Goal: Information Seeking & Learning: Learn about a topic

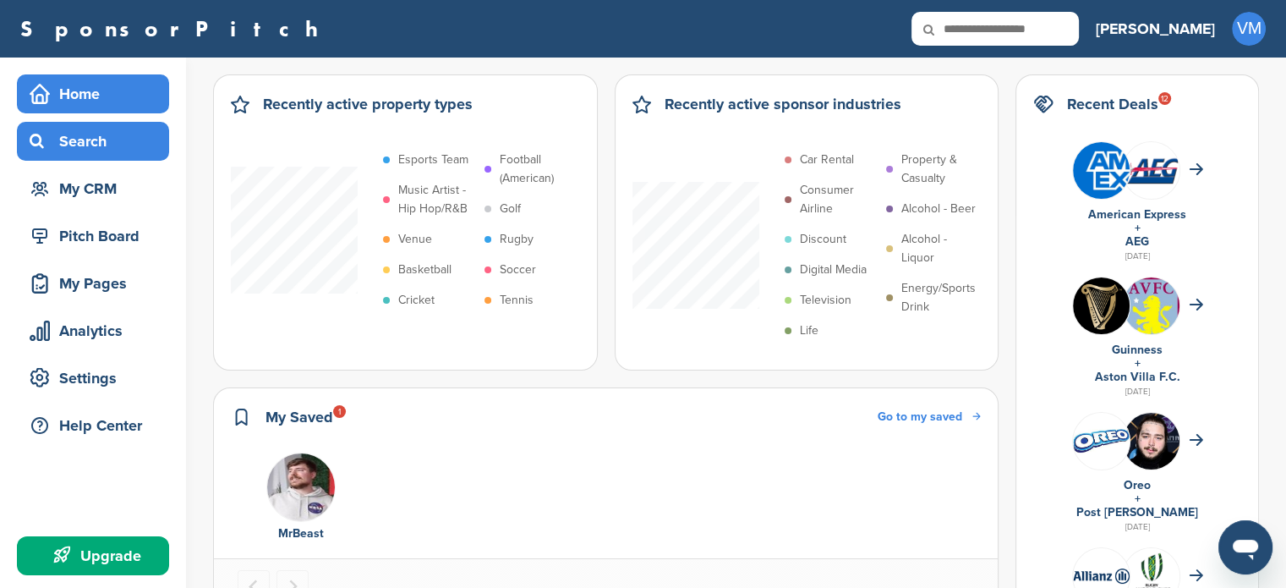
click at [91, 145] on div "Search" at bounding box center [97, 141] width 144 height 30
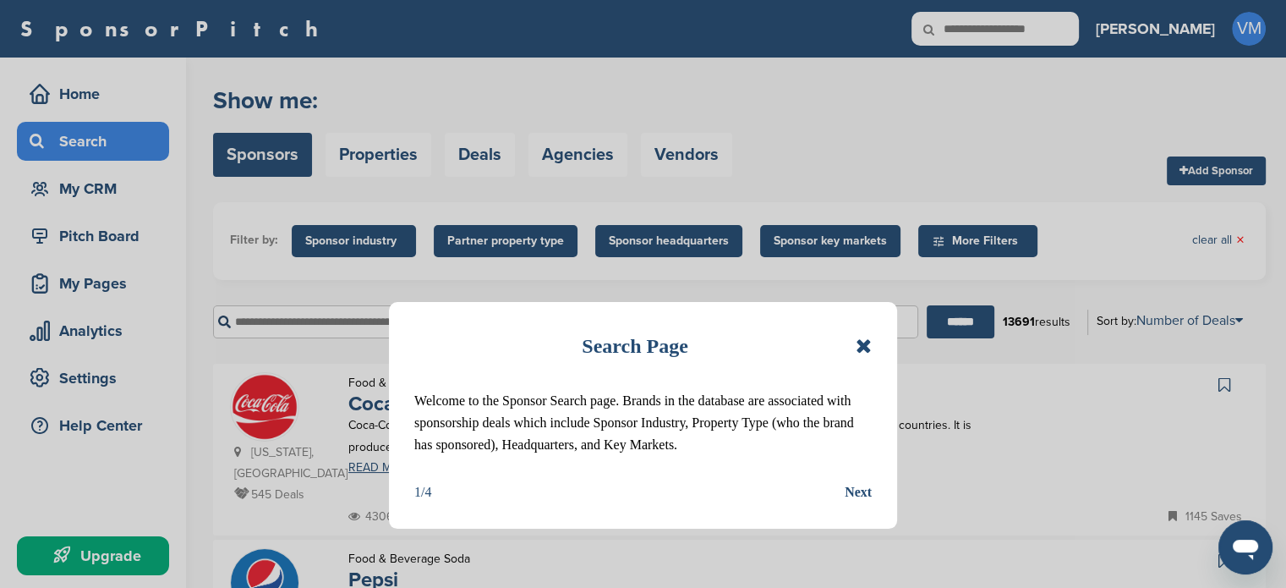
click at [859, 341] on icon at bounding box center [864, 346] width 16 height 20
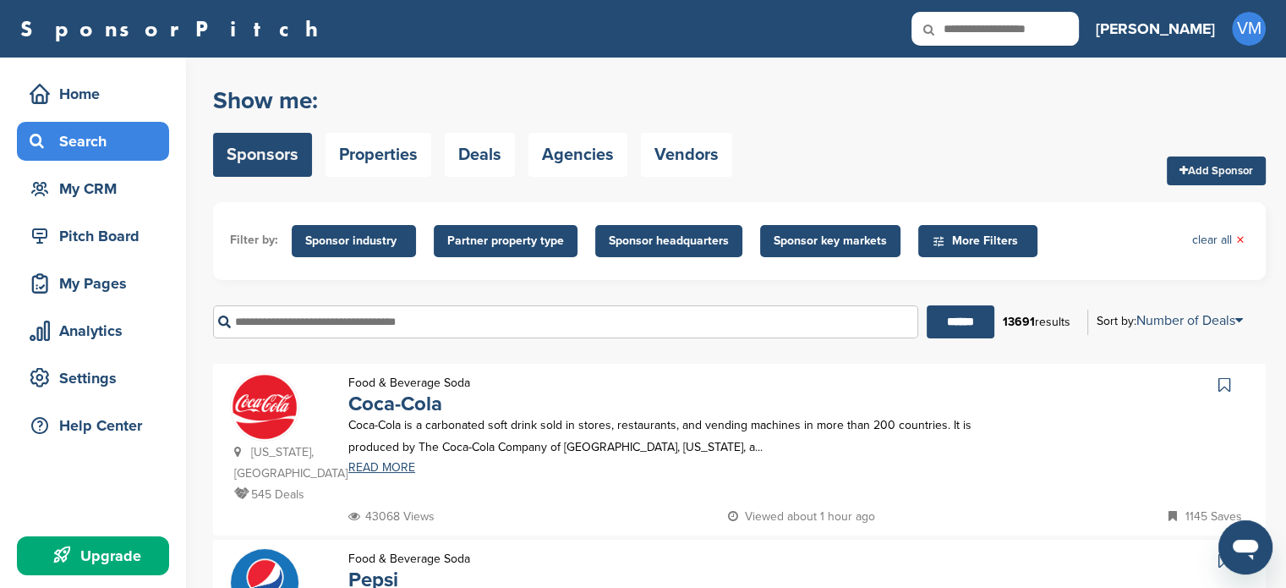
click at [419, 333] on input "text" at bounding box center [565, 321] width 705 height 33
click at [927, 305] on input "******" at bounding box center [961, 321] width 68 height 33
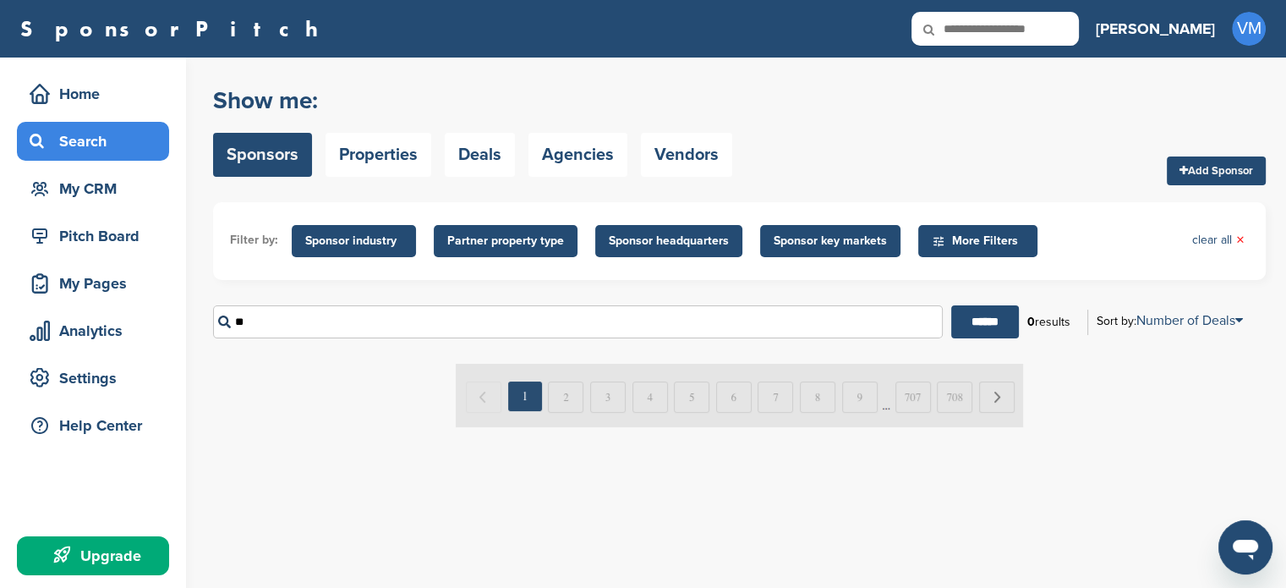
type input "*"
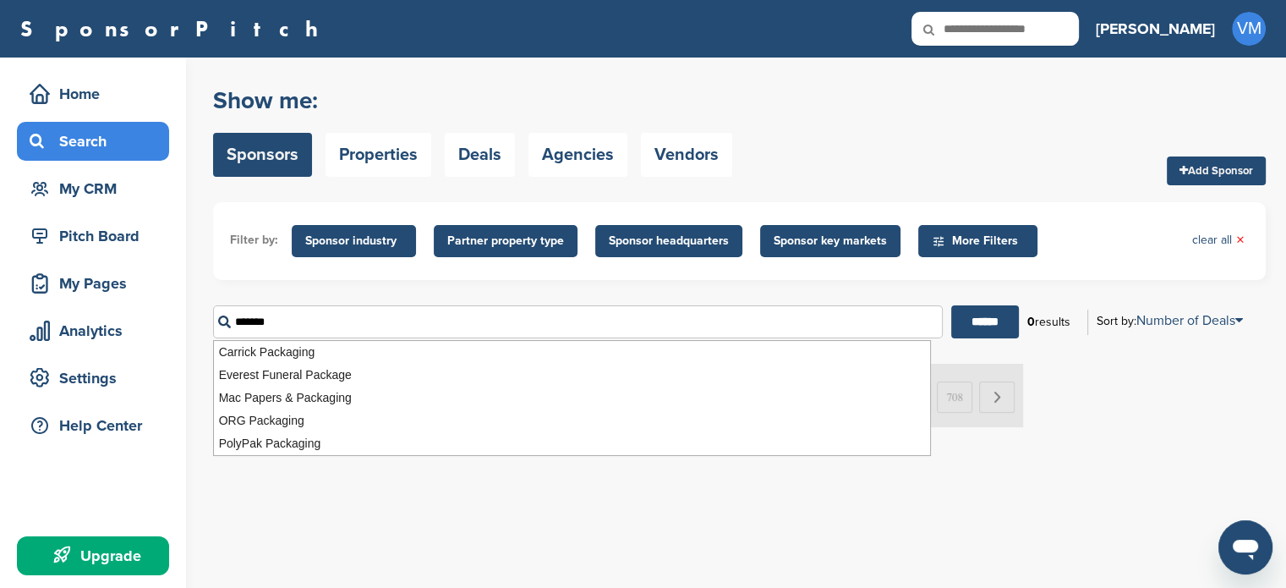
type input "*******"
click at [951, 305] on input "******" at bounding box center [985, 321] width 68 height 33
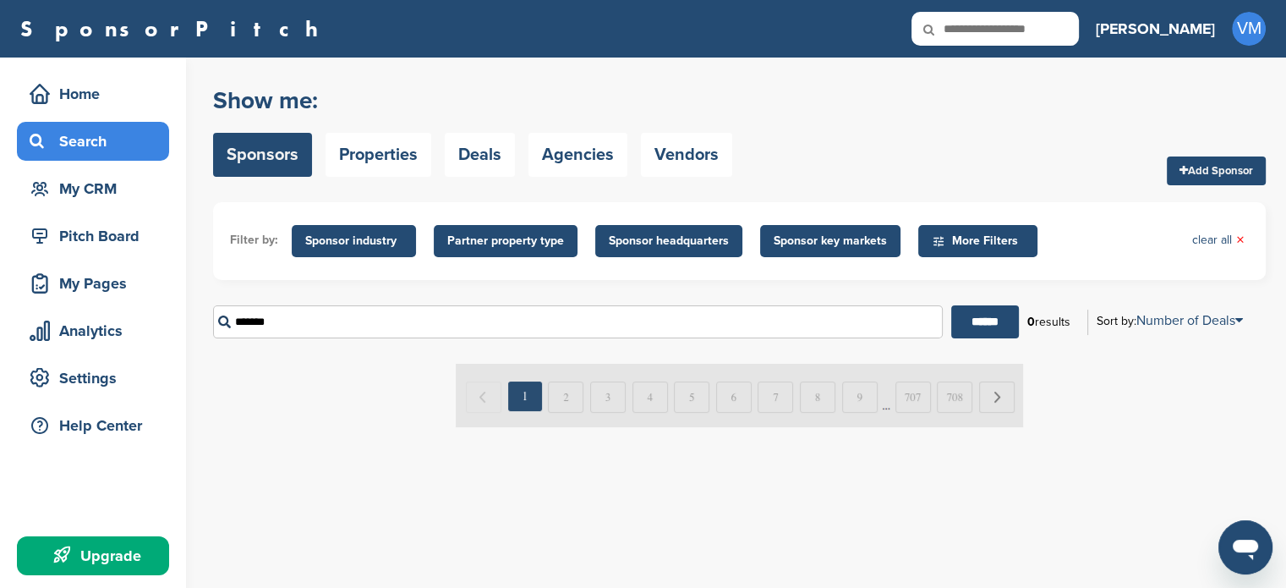
drag, startPoint x: 314, startPoint y: 331, endPoint x: 226, endPoint y: 327, distance: 88.0
click at [226, 327] on input "*******" at bounding box center [578, 321] width 730 height 33
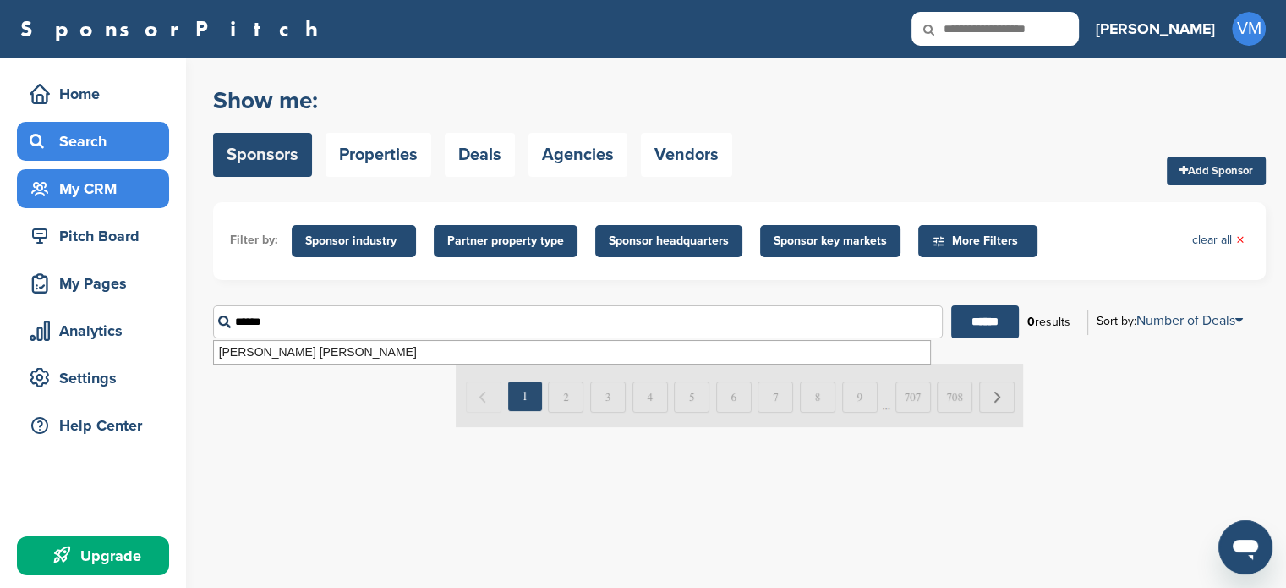
type input "******"
click at [99, 189] on div "My CRM" at bounding box center [97, 188] width 144 height 30
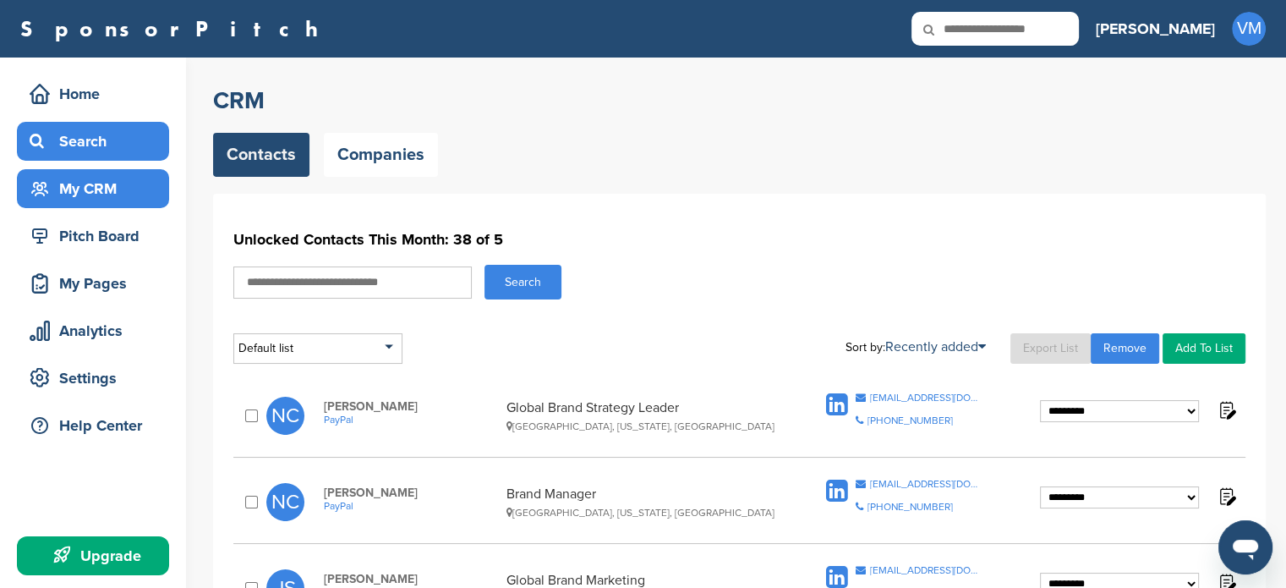
click at [112, 141] on div "Search" at bounding box center [97, 141] width 144 height 30
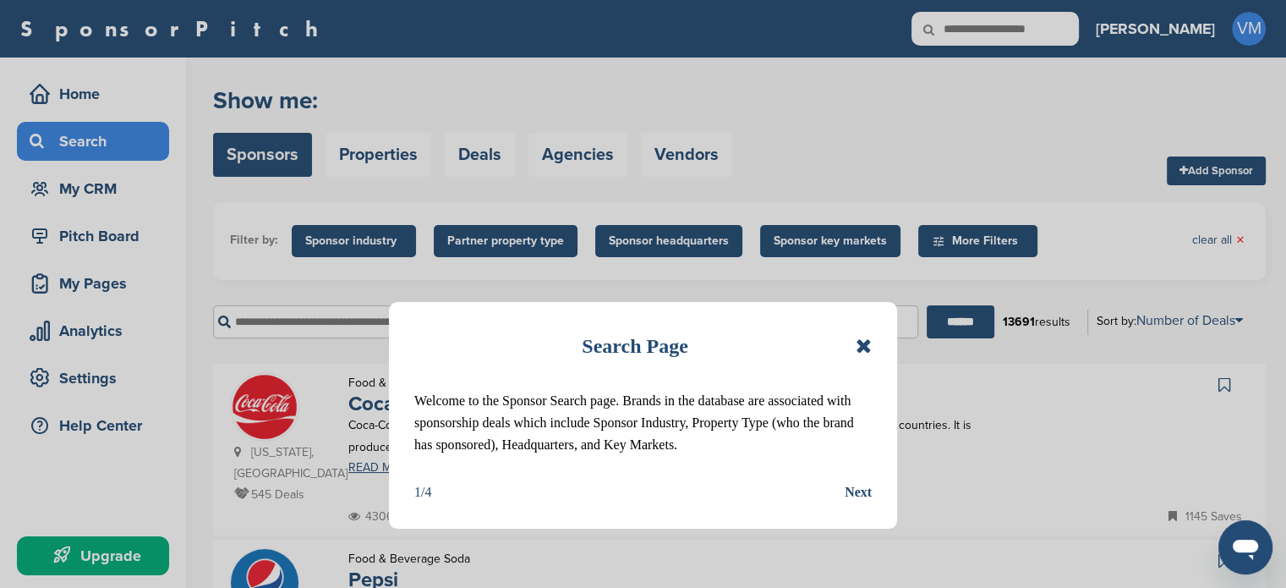
click at [856, 344] on icon at bounding box center [864, 346] width 16 height 20
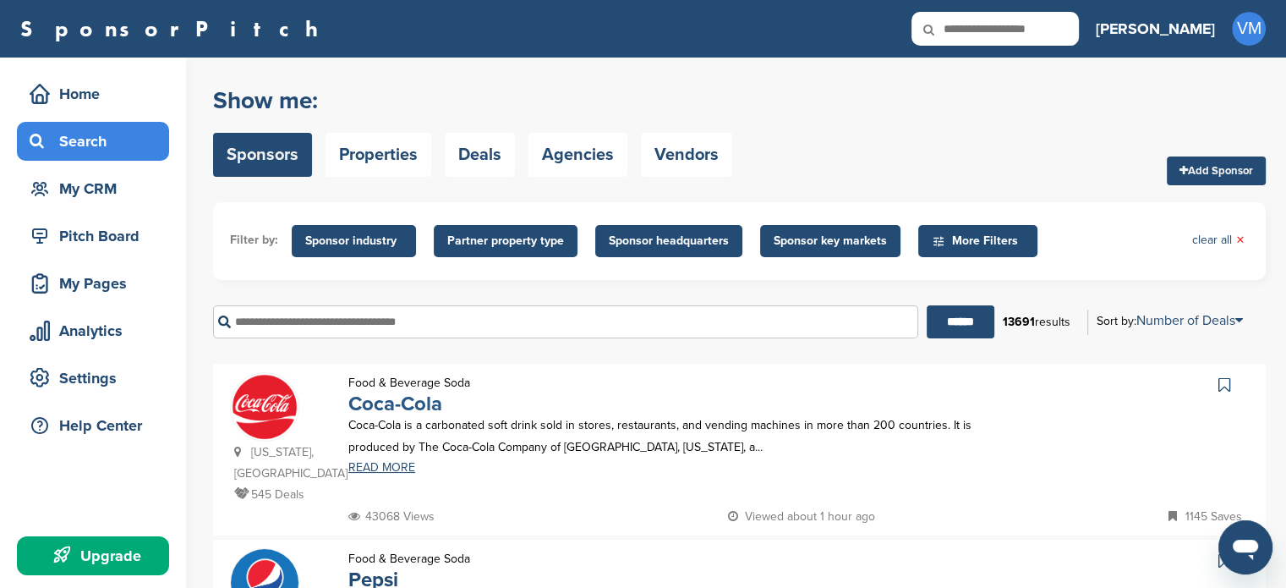
click at [416, 407] on link "Coca-Cola" at bounding box center [395, 403] width 94 height 25
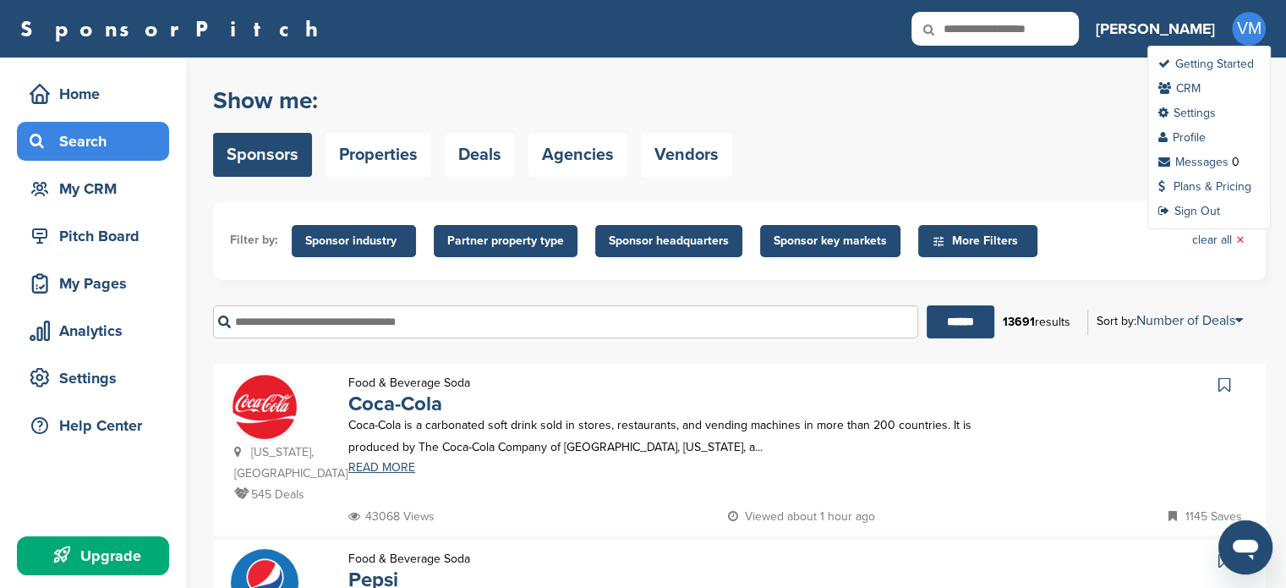
click at [1234, 34] on span "VM" at bounding box center [1249, 29] width 34 height 34
click at [1196, 88] on link "CRM" at bounding box center [1179, 88] width 42 height 14
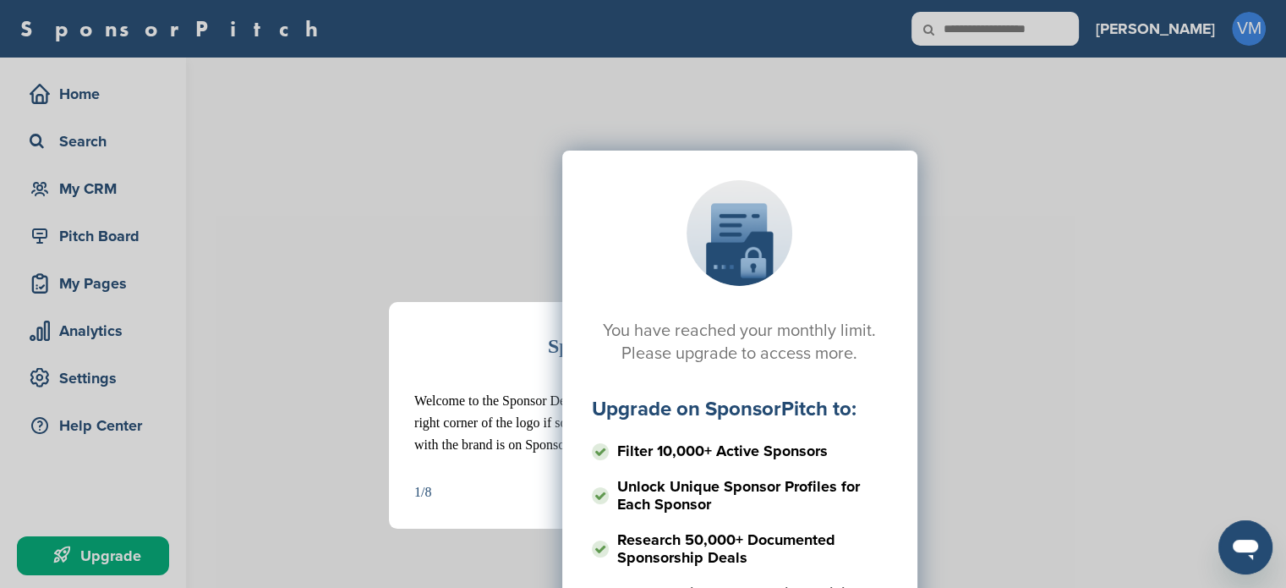
click at [1245, 12] on div "Sponsor Detail Page Welcome to the Sponsor Detail page. You might see a green c…" at bounding box center [643, 294] width 1286 height 588
click at [1246, 45] on div "Sponsor Detail Page Welcome to the Sponsor Detail page. You might see a green c…" at bounding box center [643, 294] width 1286 height 588
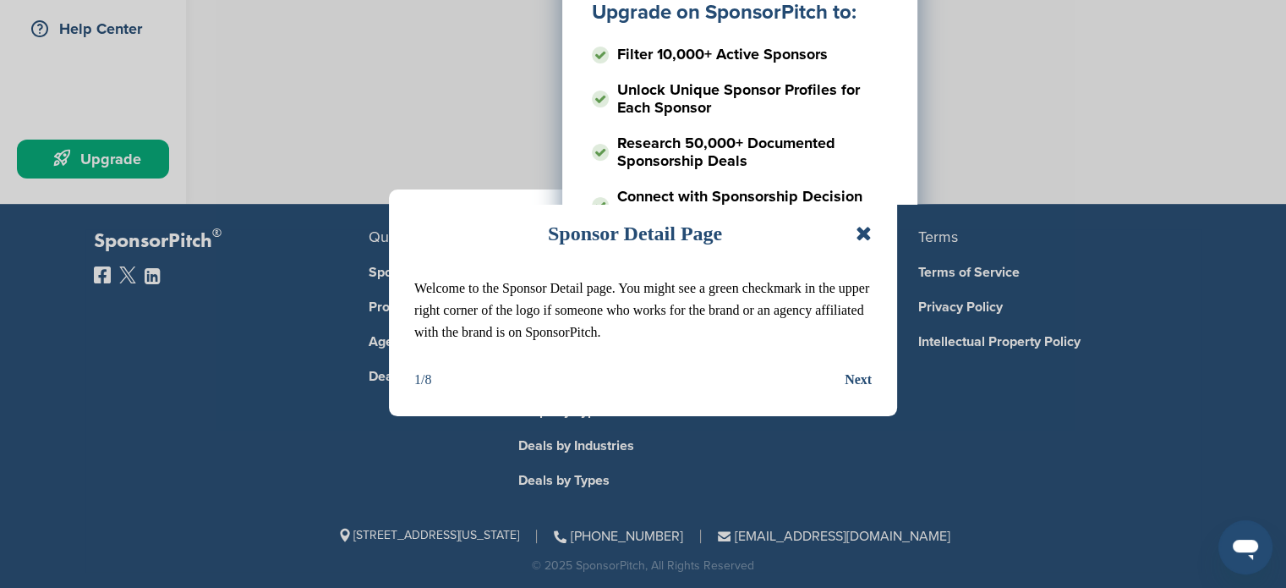
scroll to position [402, 0]
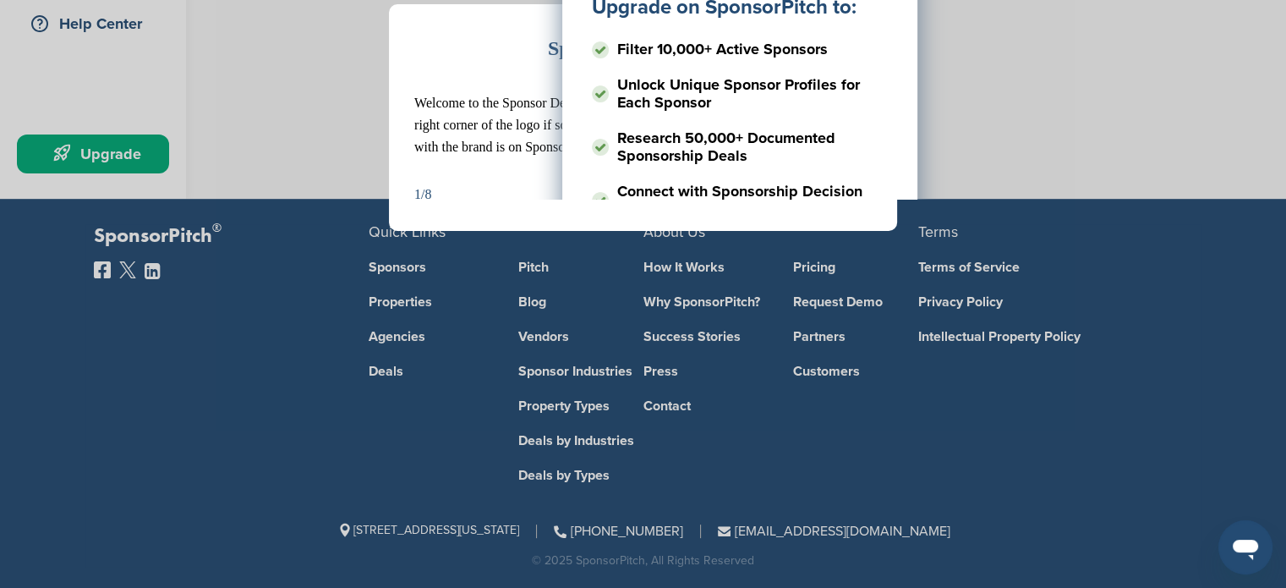
click at [501, 140] on p "Welcome to the Sponsor Detail page. You might see a green checkmark in the uppe…" at bounding box center [642, 125] width 457 height 66
click at [818, 114] on li "Unlock Unique Sponsor Profiles for Each Sponsor" at bounding box center [740, 93] width 296 height 47
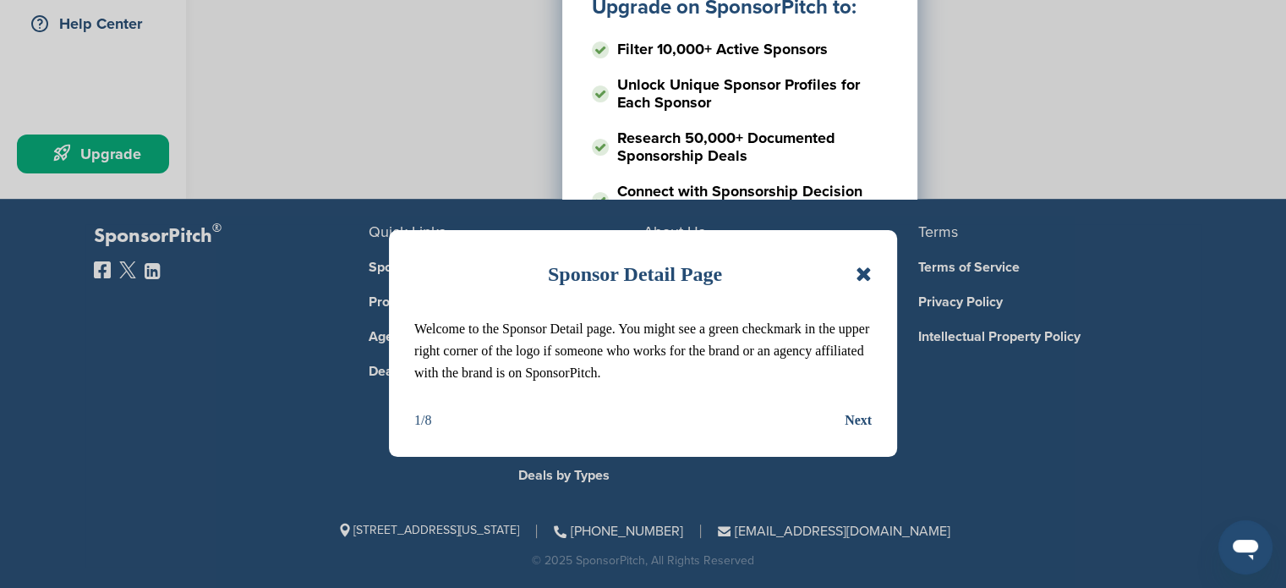
scroll to position [0, 0]
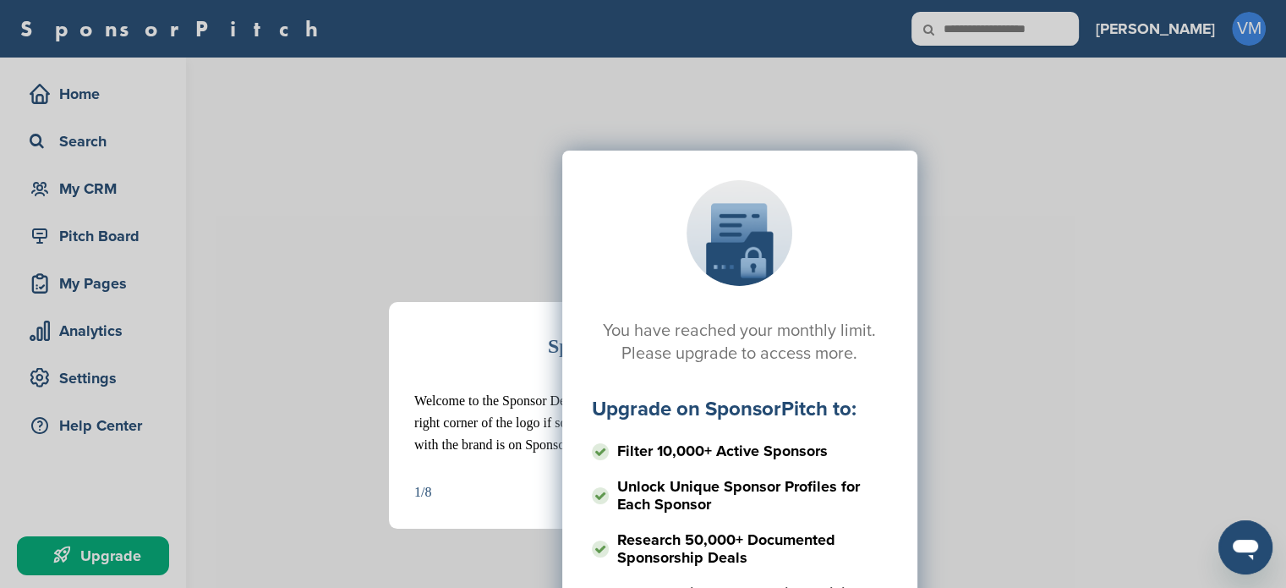
click at [223, 466] on div "You have reached your monthly limit. Please upgrade to access more. Upgrade on …" at bounding box center [739, 319] width 1053 height 423
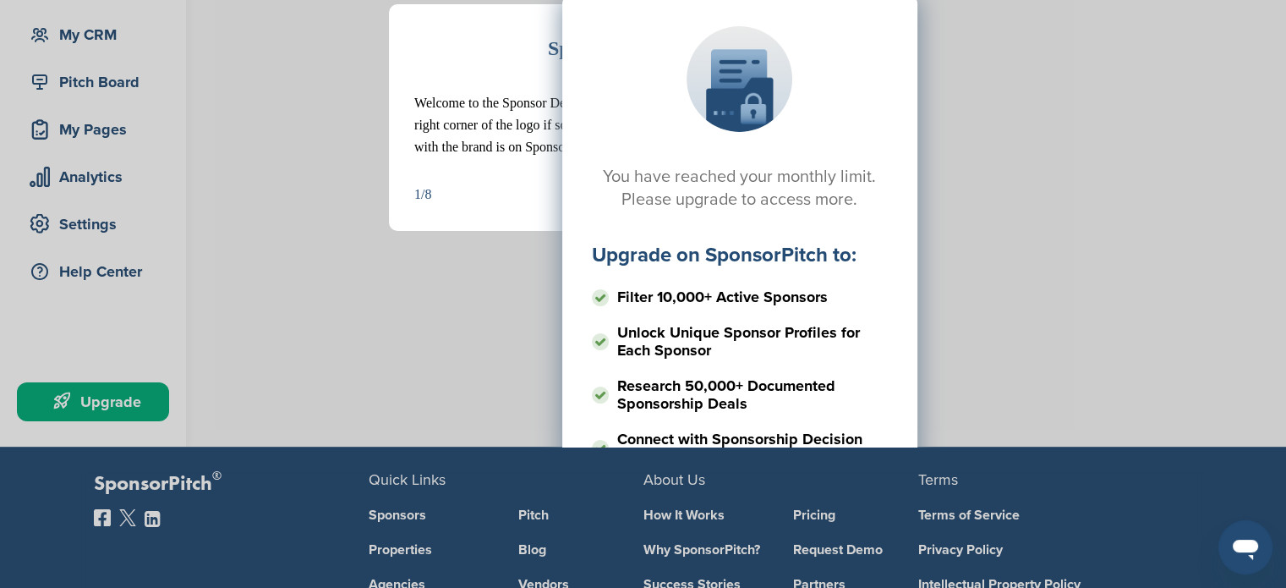
scroll to position [402, 0]
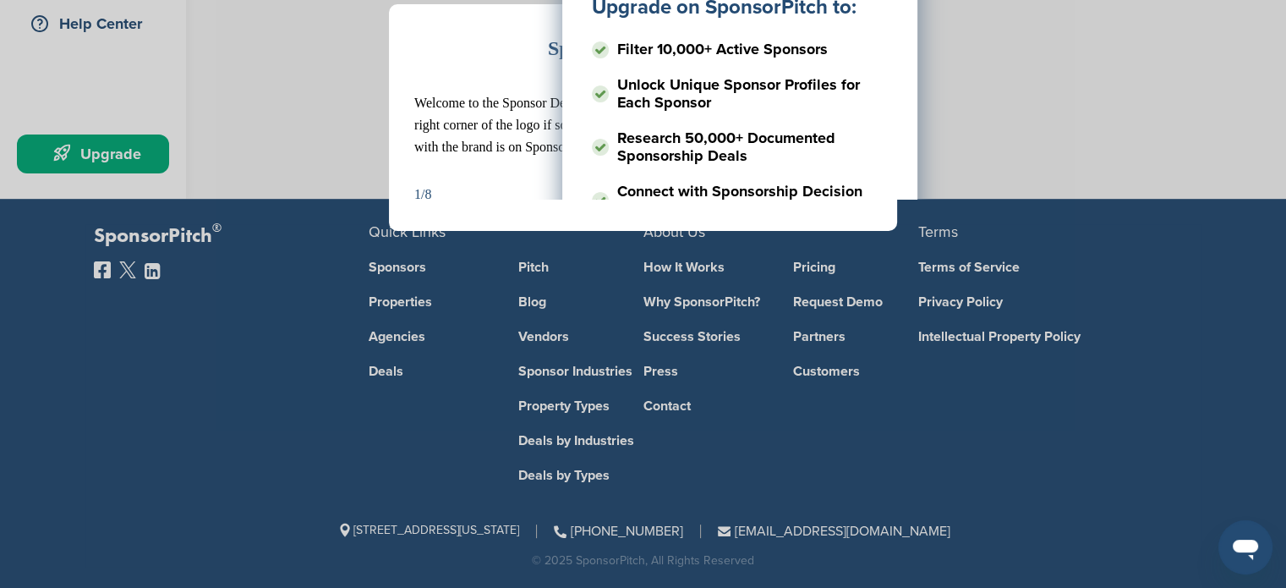
click at [765, 224] on div "Sponsor Detail Page Welcome to the Sponsor Detail page. You might see a green c…" at bounding box center [643, 294] width 1286 height 588
click at [634, 150] on li "Research 50,000+ Documented Sponsorship Deals" at bounding box center [740, 146] width 296 height 47
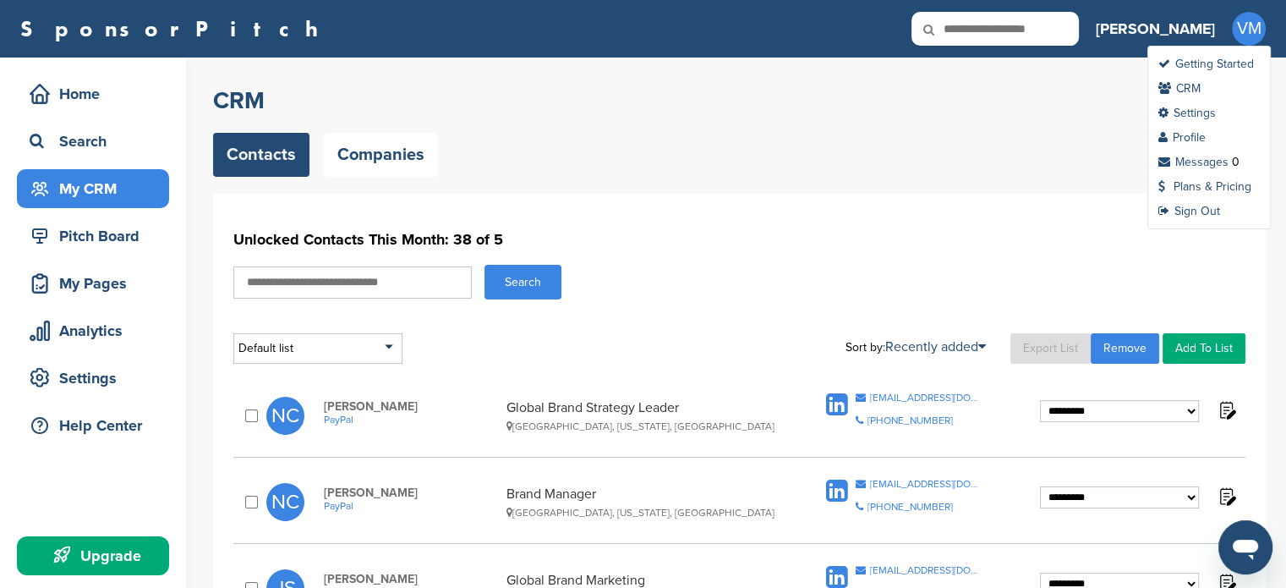
click at [1248, 25] on span "VM" at bounding box center [1249, 29] width 34 height 34
click at [1191, 112] on link "Settings" at bounding box center [1186, 113] width 57 height 14
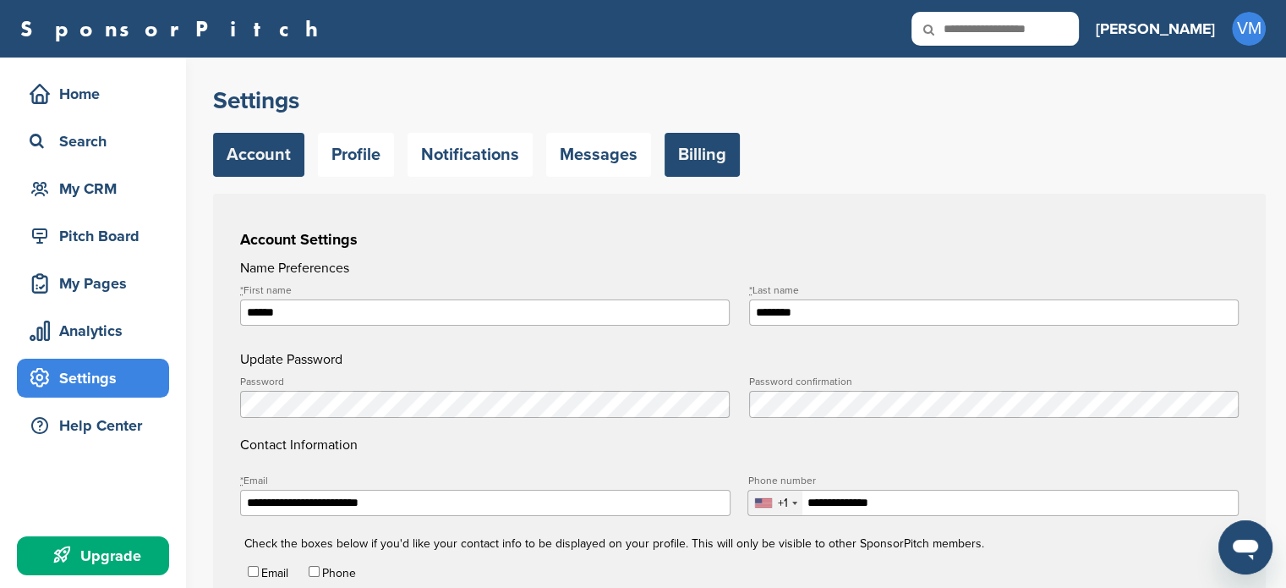
click at [687, 151] on link "Billing" at bounding box center [702, 155] width 75 height 44
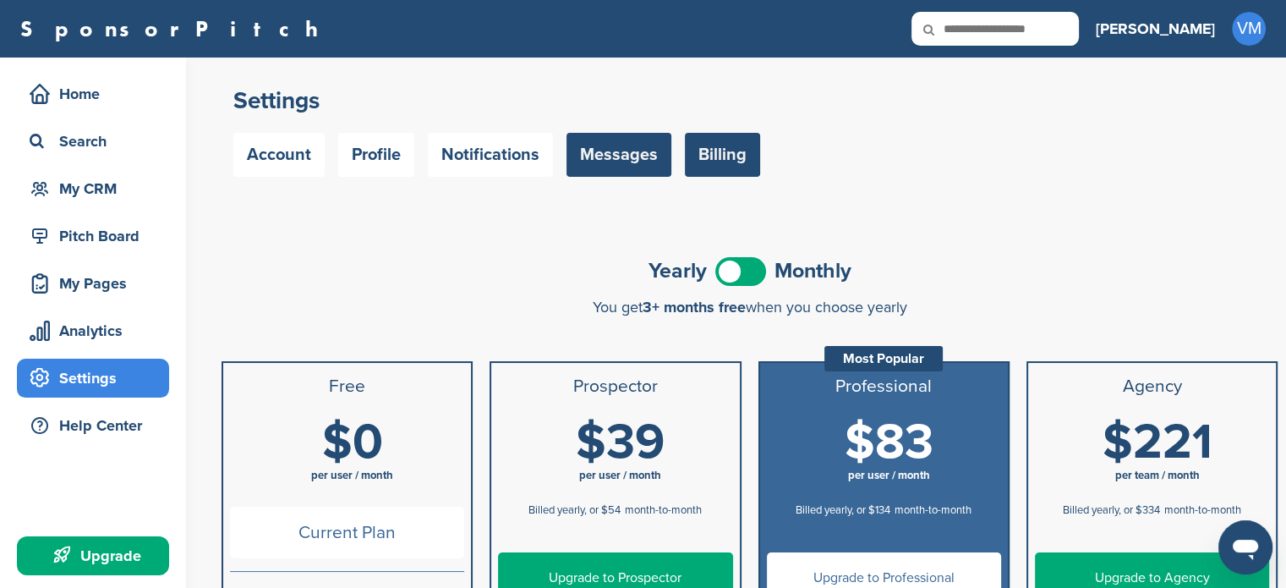
click at [631, 162] on link "Messages" at bounding box center [618, 155] width 105 height 44
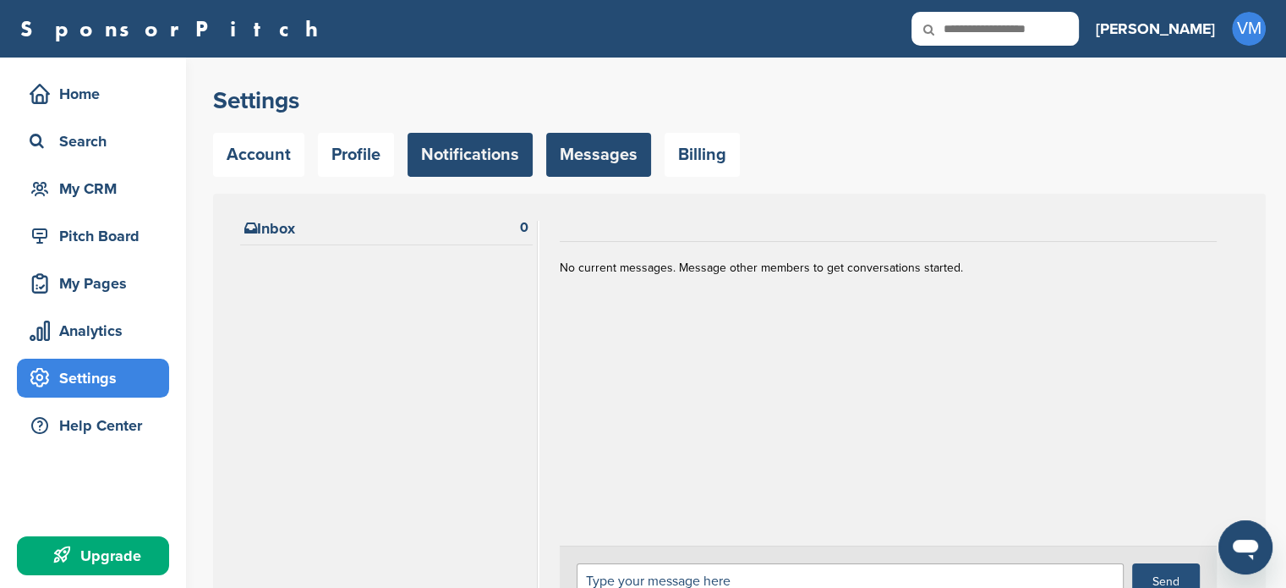
click at [485, 161] on link "Notifications" at bounding box center [470, 155] width 125 height 44
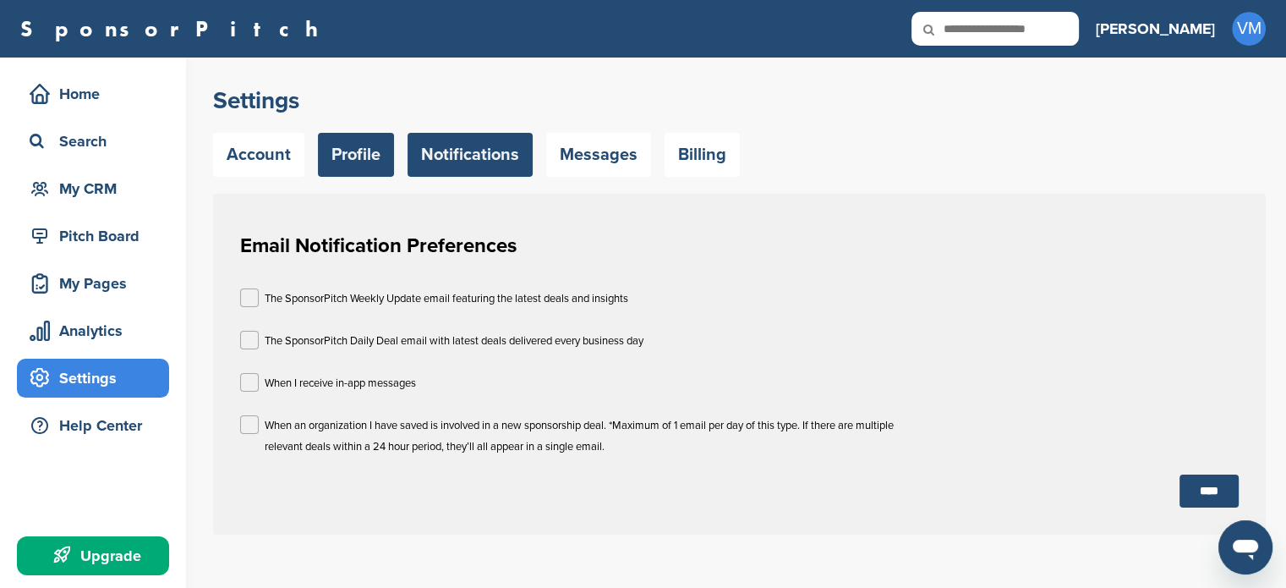
click at [361, 154] on link "Profile" at bounding box center [356, 155] width 76 height 44
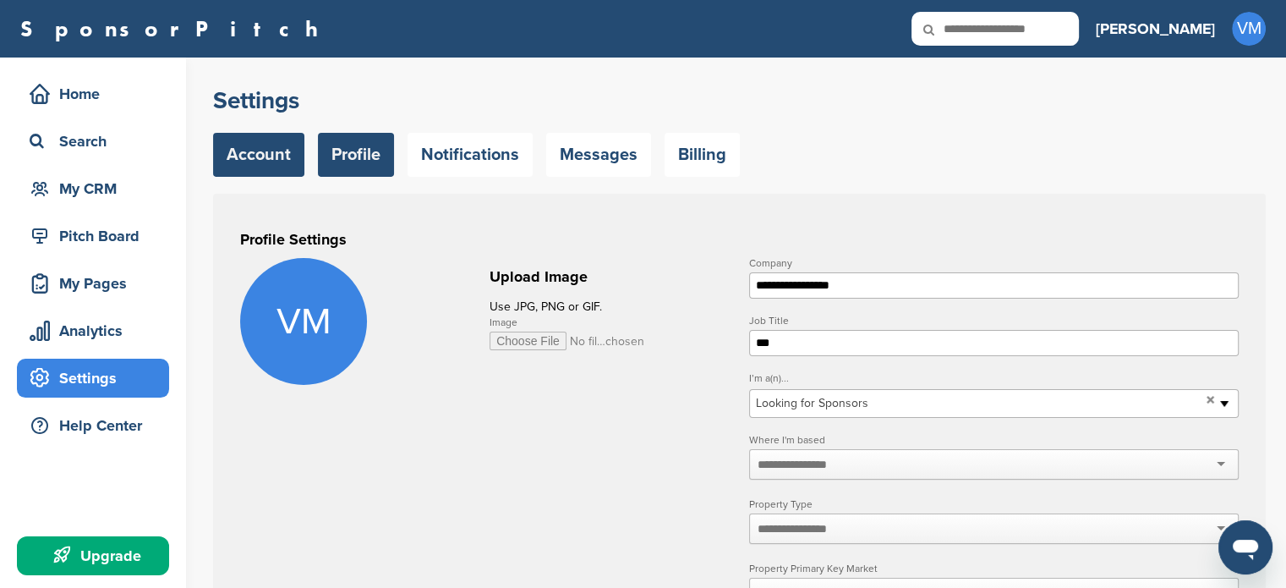
click at [271, 163] on link "Account" at bounding box center [258, 155] width 91 height 44
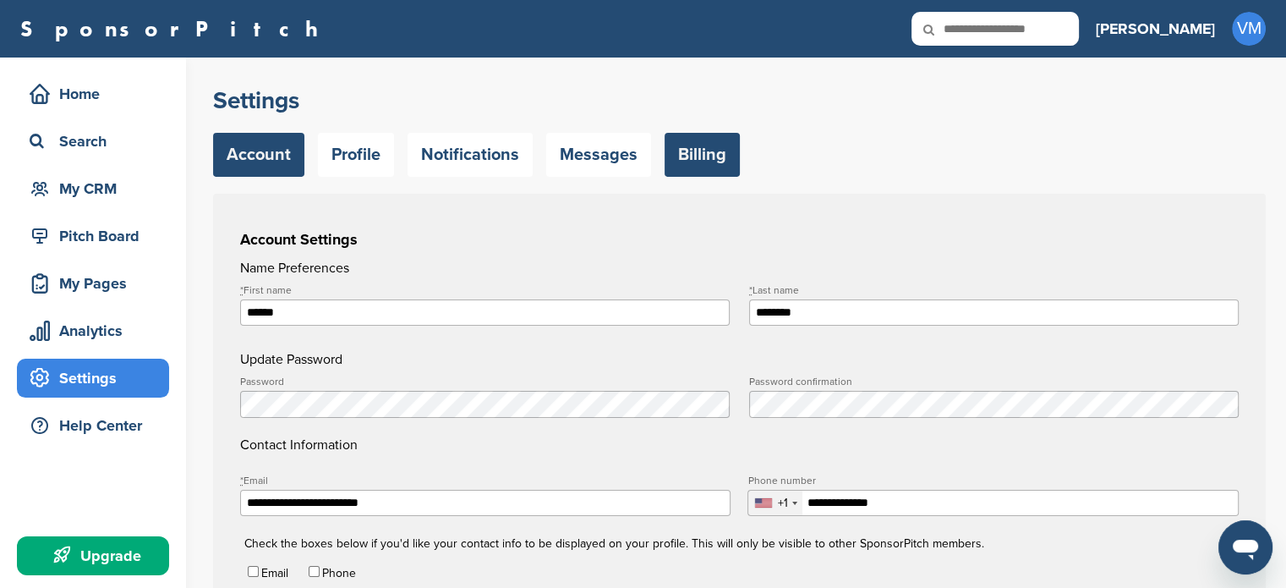
click at [702, 155] on link "Billing" at bounding box center [702, 155] width 75 height 44
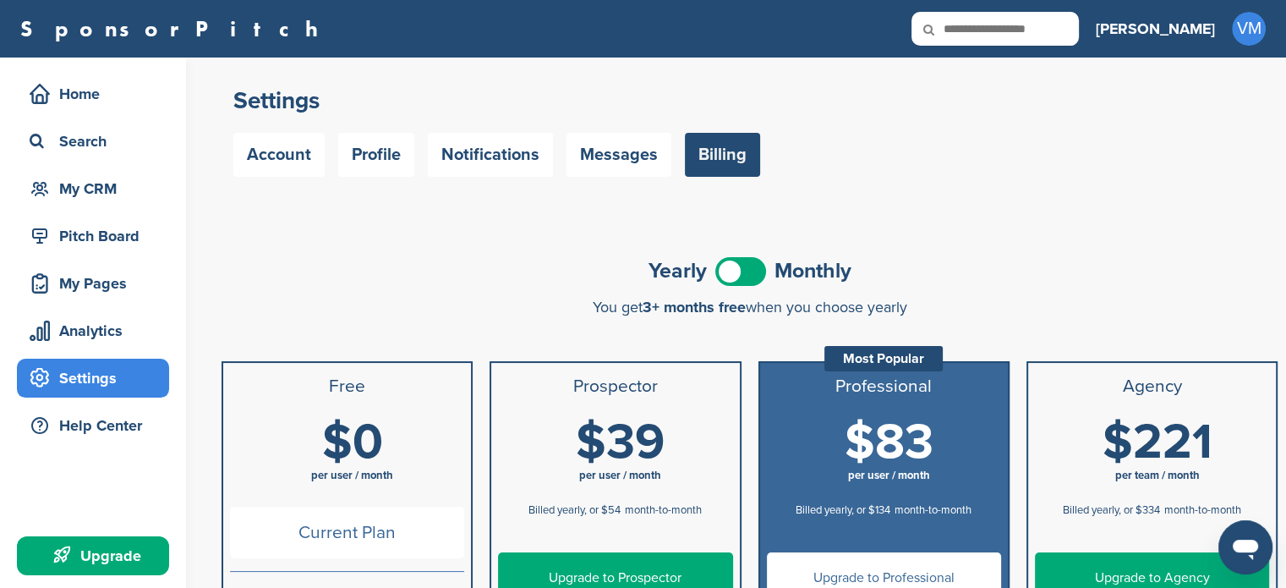
click at [756, 281] on span at bounding box center [740, 271] width 51 height 29
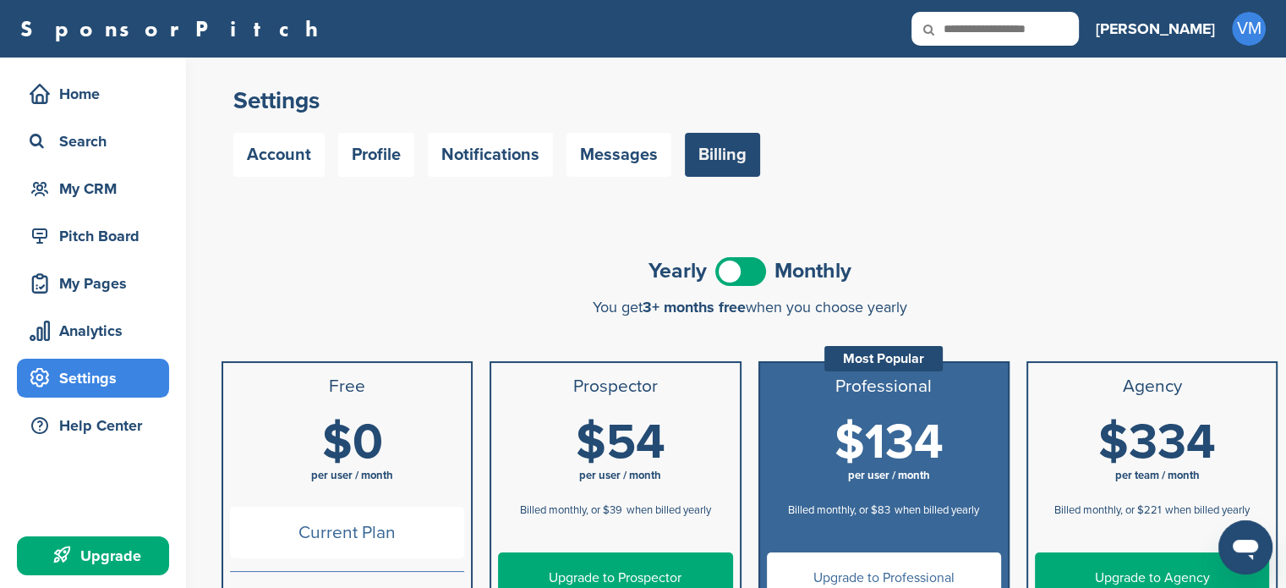
click at [877, 567] on link "Upgrade to Professional" at bounding box center [884, 578] width 234 height 52
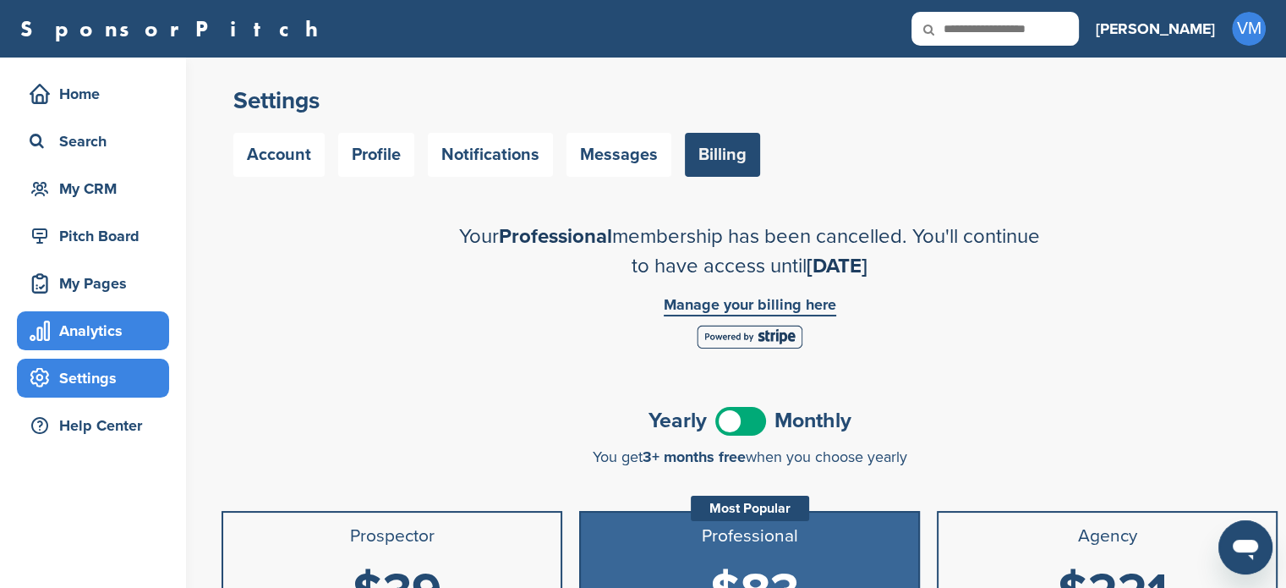
click at [101, 338] on div "Analytics" at bounding box center [97, 330] width 144 height 30
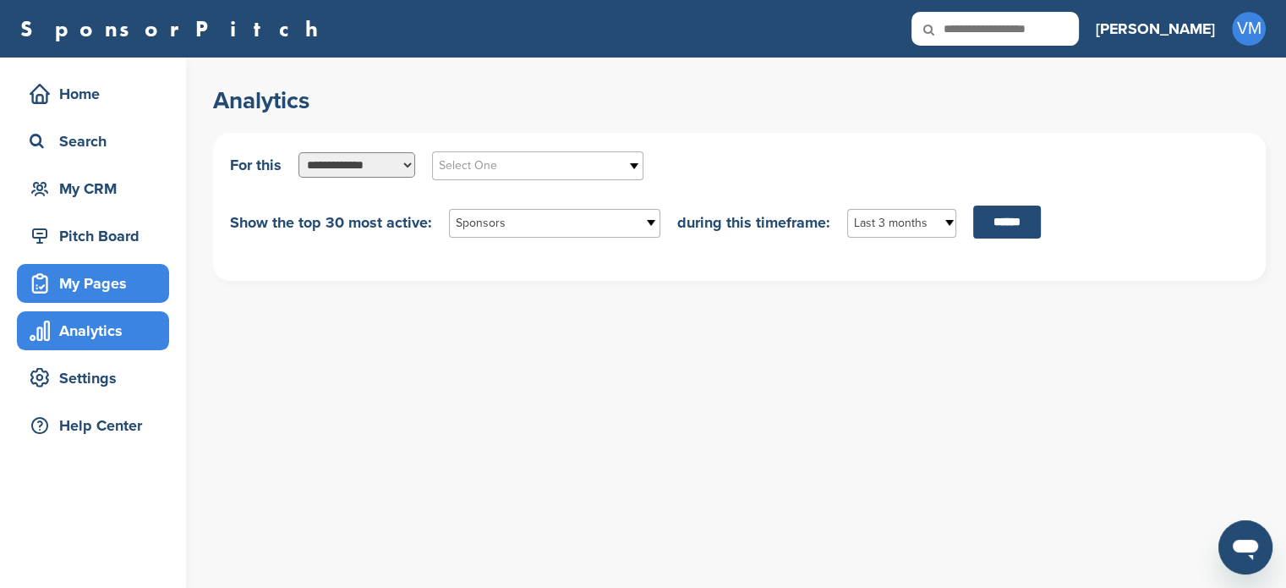
click at [111, 288] on div "My Pages" at bounding box center [97, 283] width 144 height 30
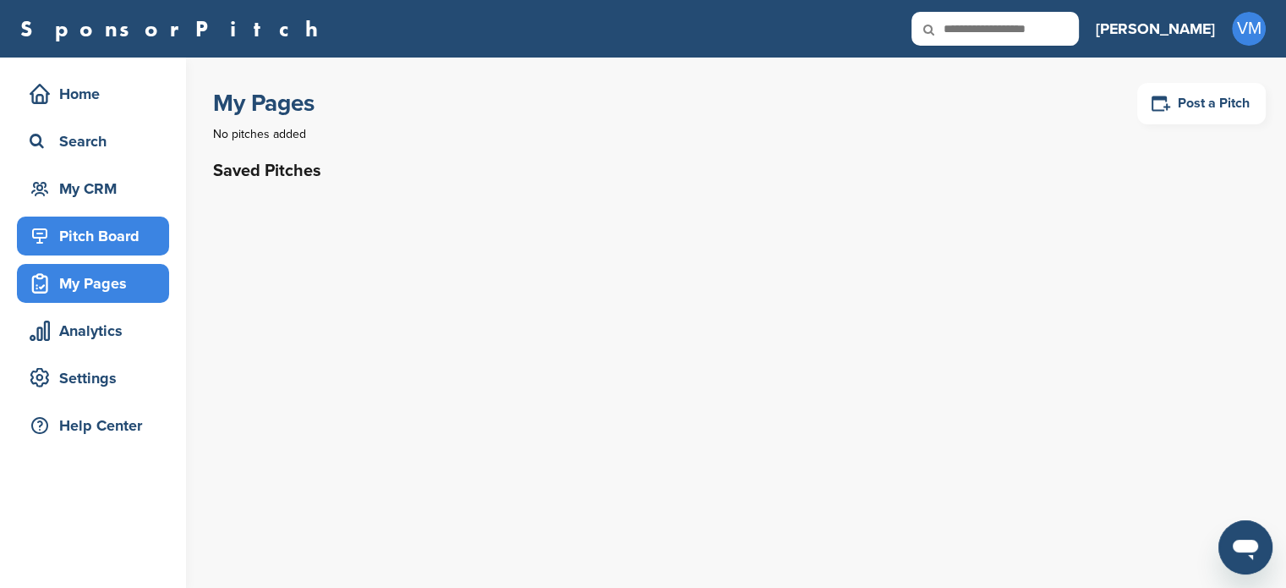
click at [101, 237] on div "Pitch Board" at bounding box center [97, 236] width 144 height 30
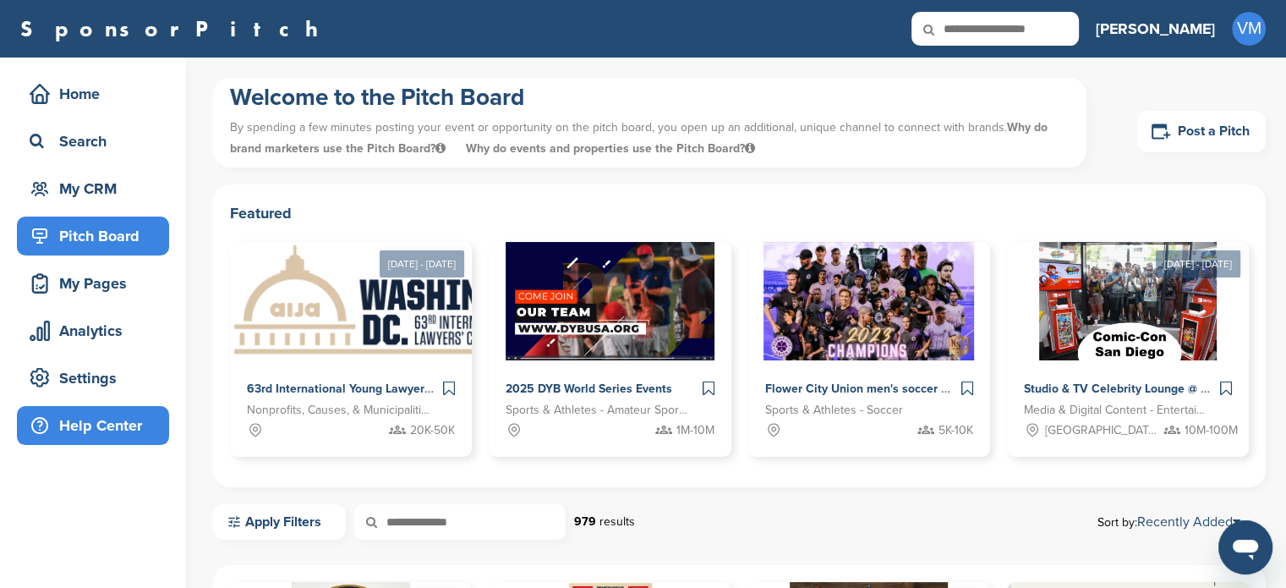
click at [88, 428] on div "Help Center" at bounding box center [97, 425] width 144 height 30
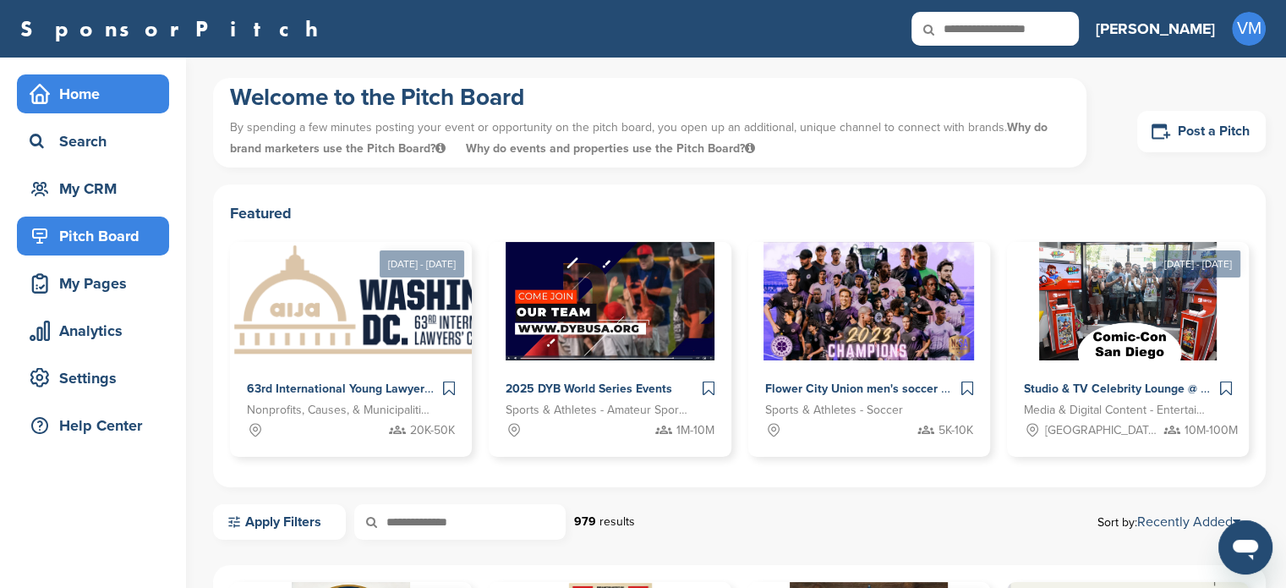
click at [71, 84] on div "Home" at bounding box center [97, 94] width 144 height 30
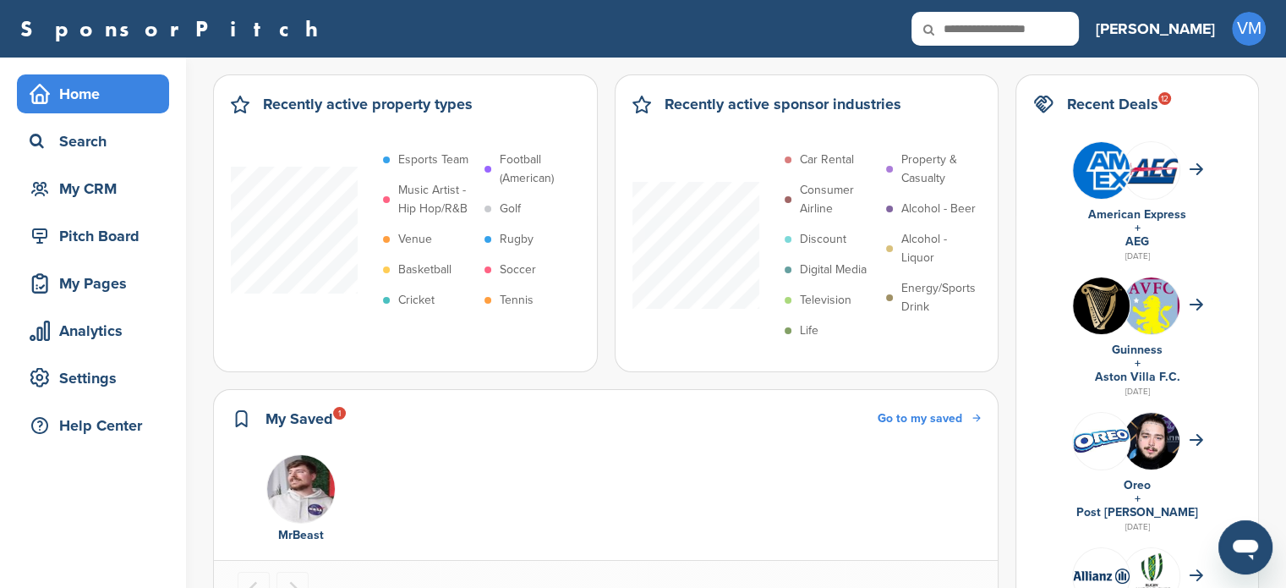
click at [320, 495] on img "1 of 1" at bounding box center [300, 488] width 69 height 69
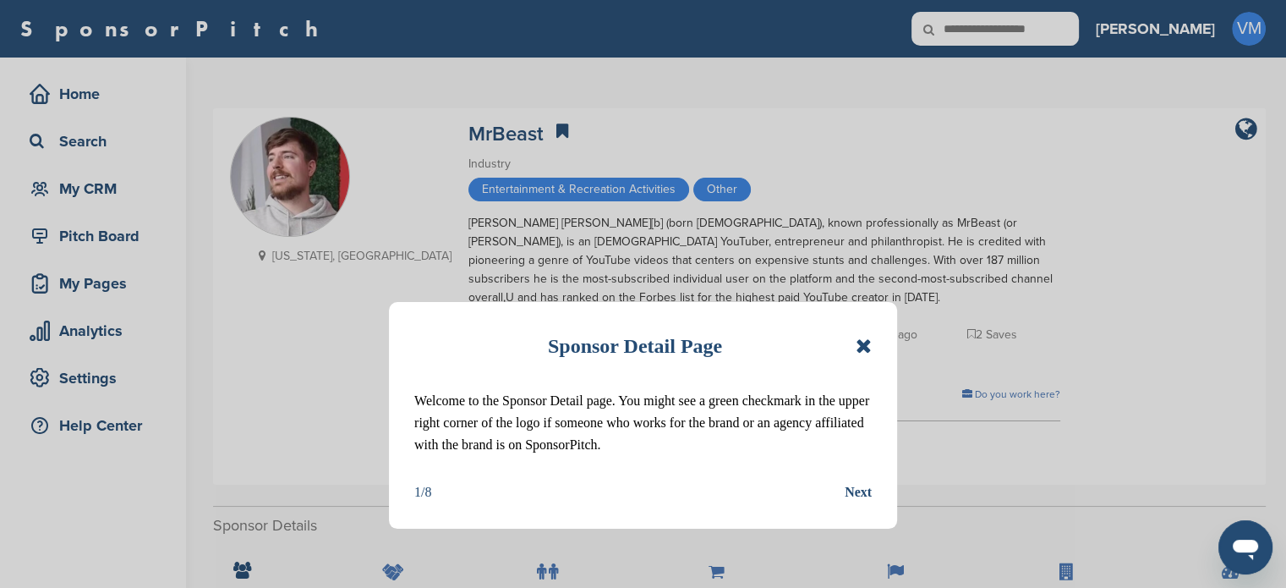
click at [858, 336] on icon at bounding box center [864, 346] width 16 height 20
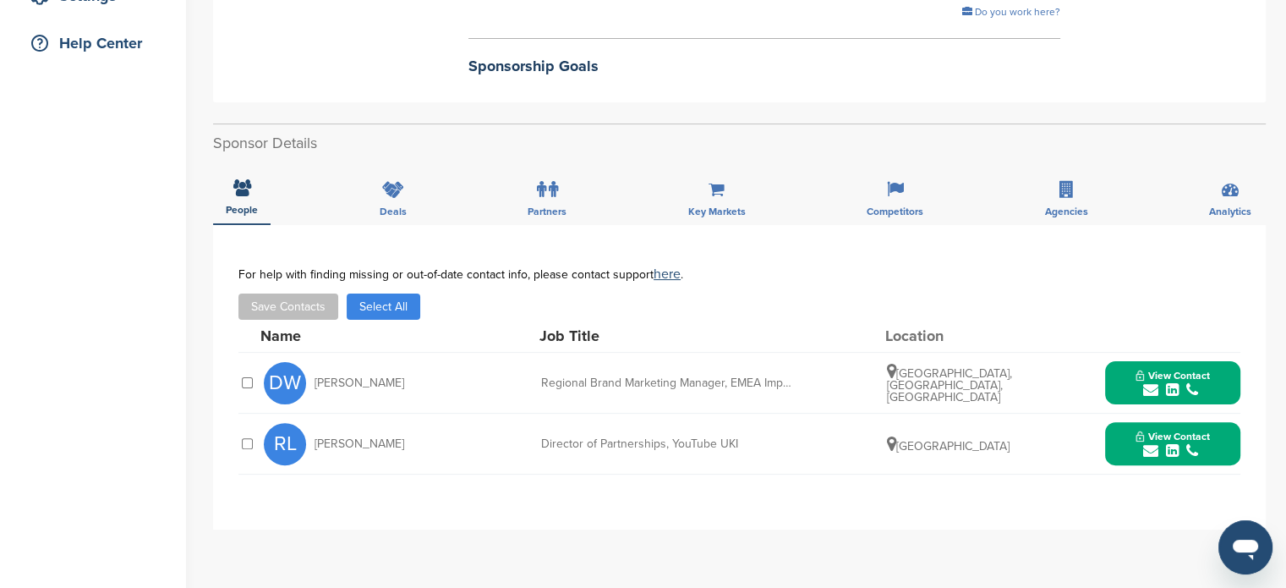
scroll to position [313, 0]
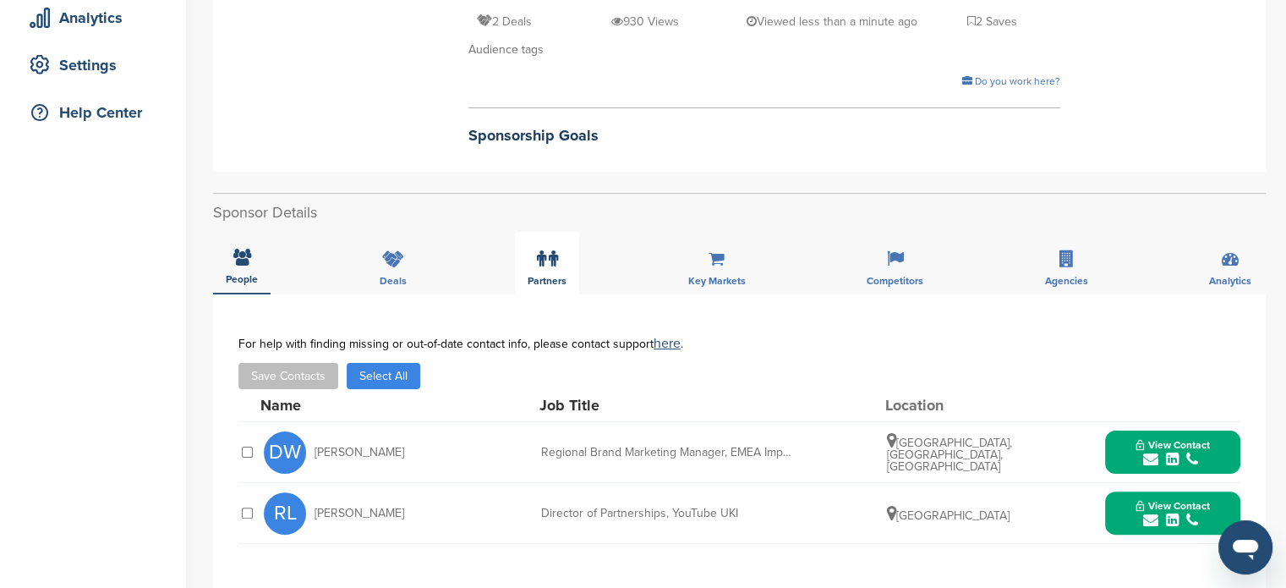
click at [573, 272] on div "Partners" at bounding box center [547, 263] width 64 height 63
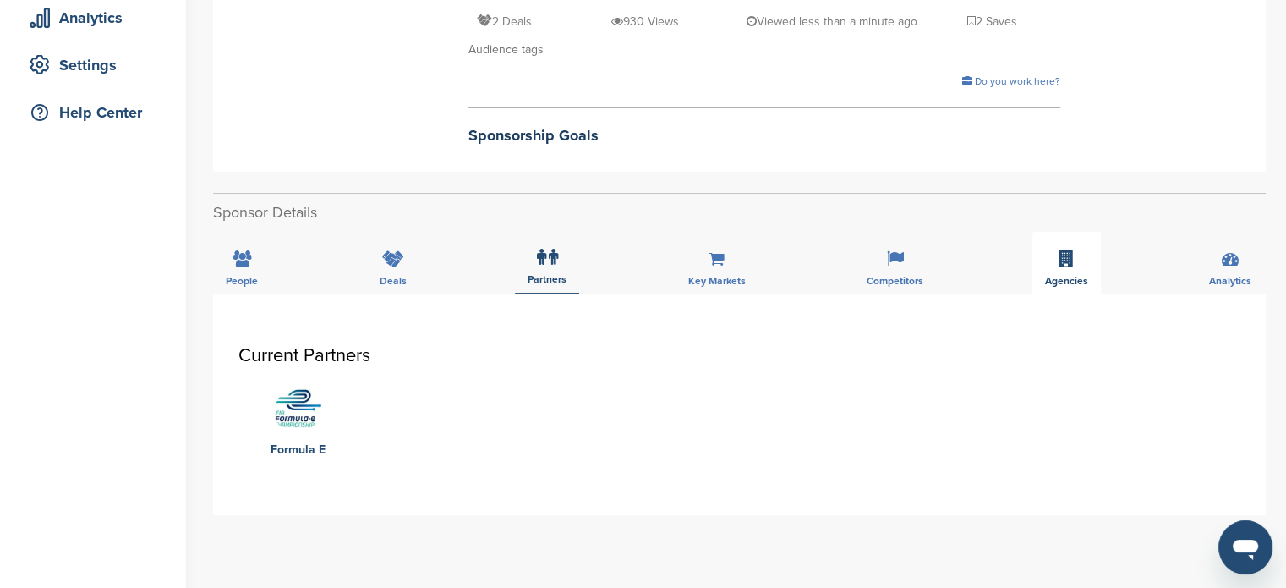
click at [1043, 262] on div "Agencies" at bounding box center [1066, 263] width 68 height 63
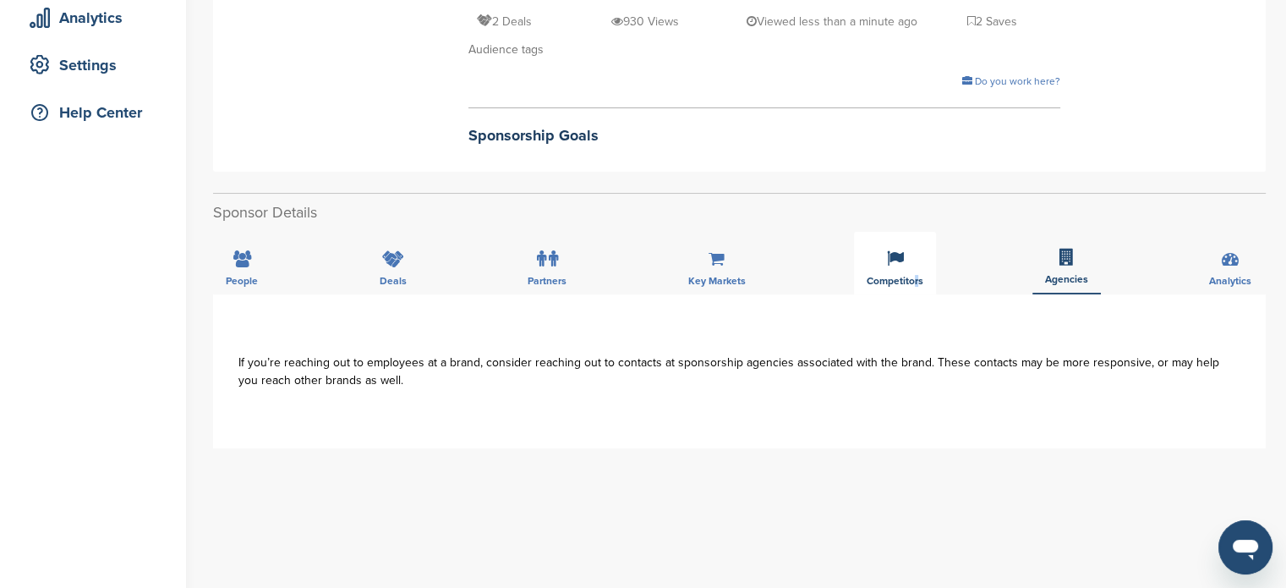
click at [913, 267] on div "Competitors" at bounding box center [895, 263] width 82 height 63
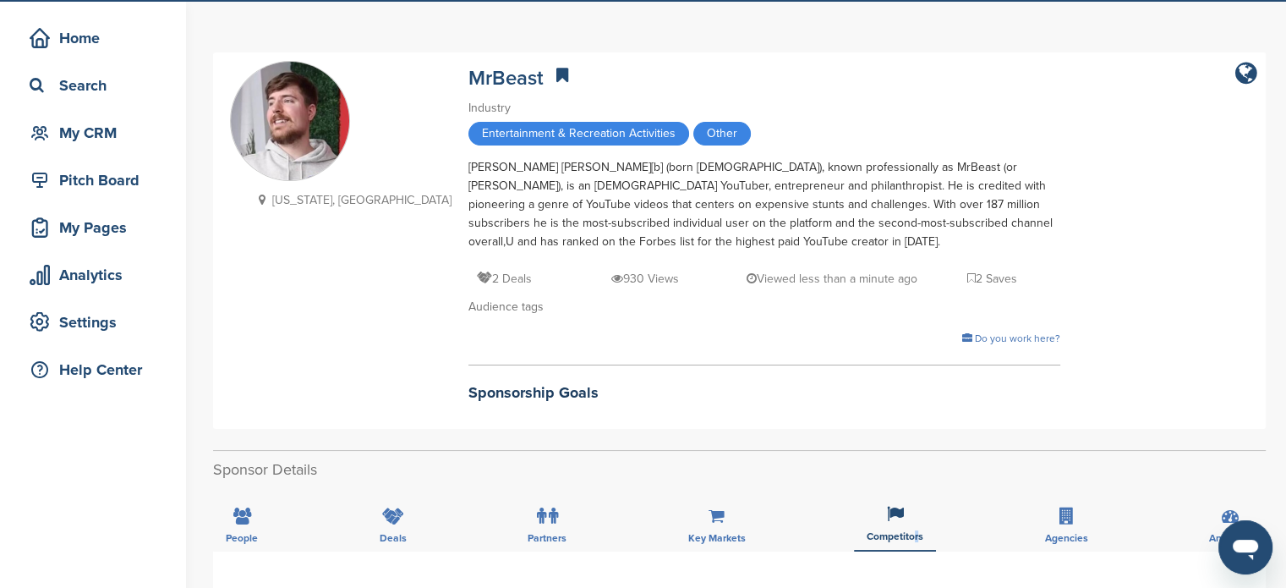
scroll to position [0, 0]
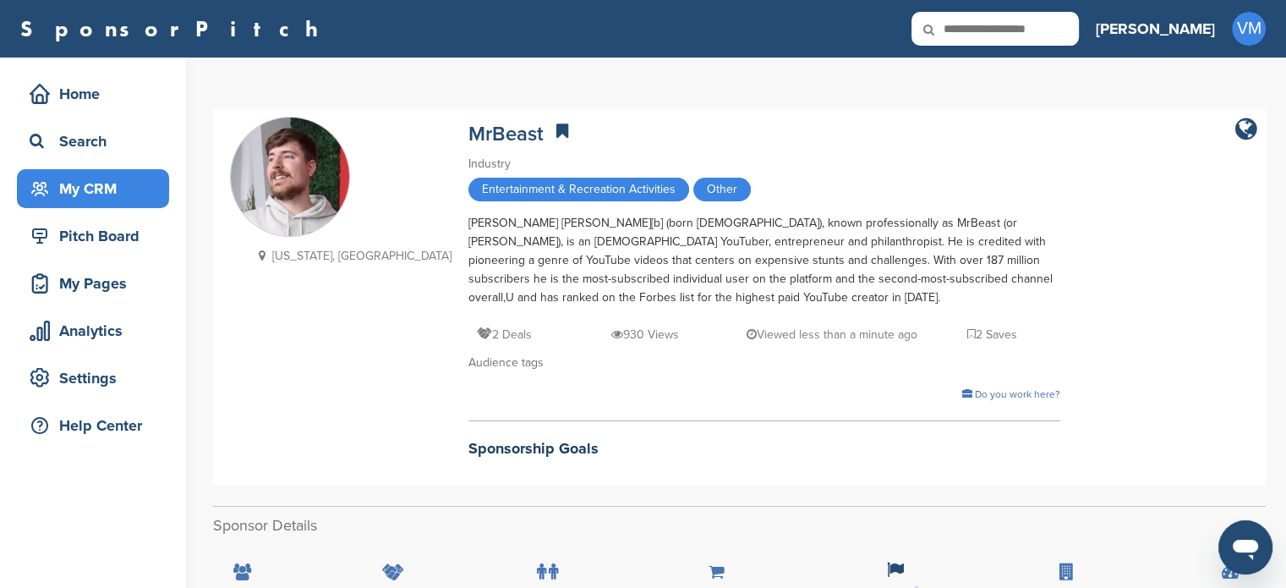
click at [95, 187] on div "My CRM" at bounding box center [97, 188] width 144 height 30
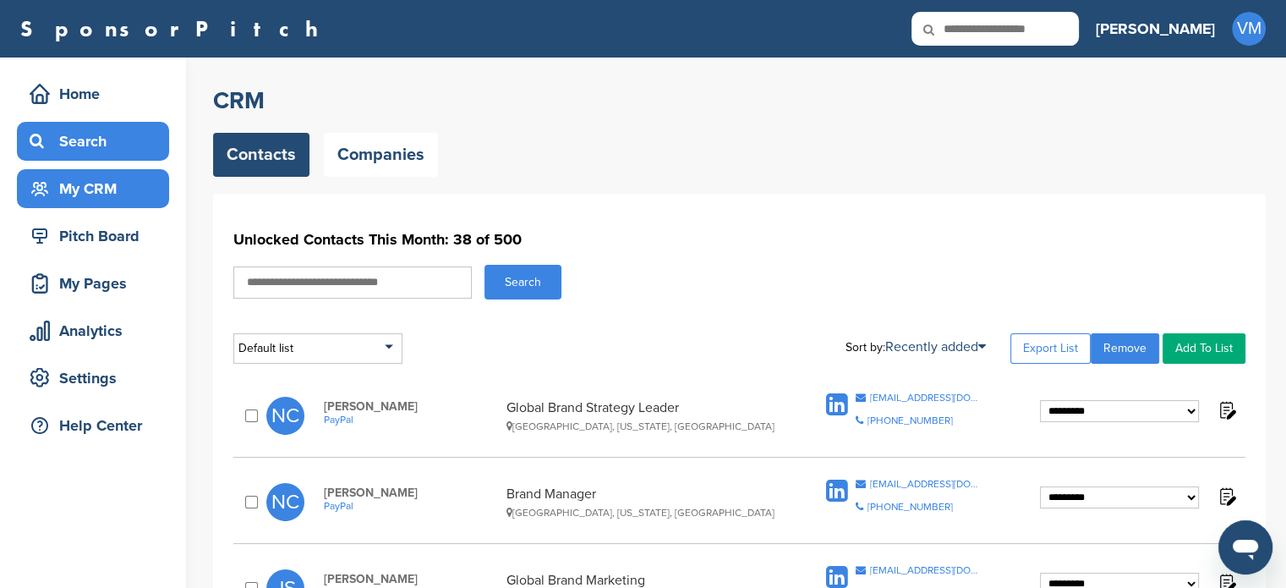
click at [117, 134] on div "Search" at bounding box center [97, 141] width 144 height 30
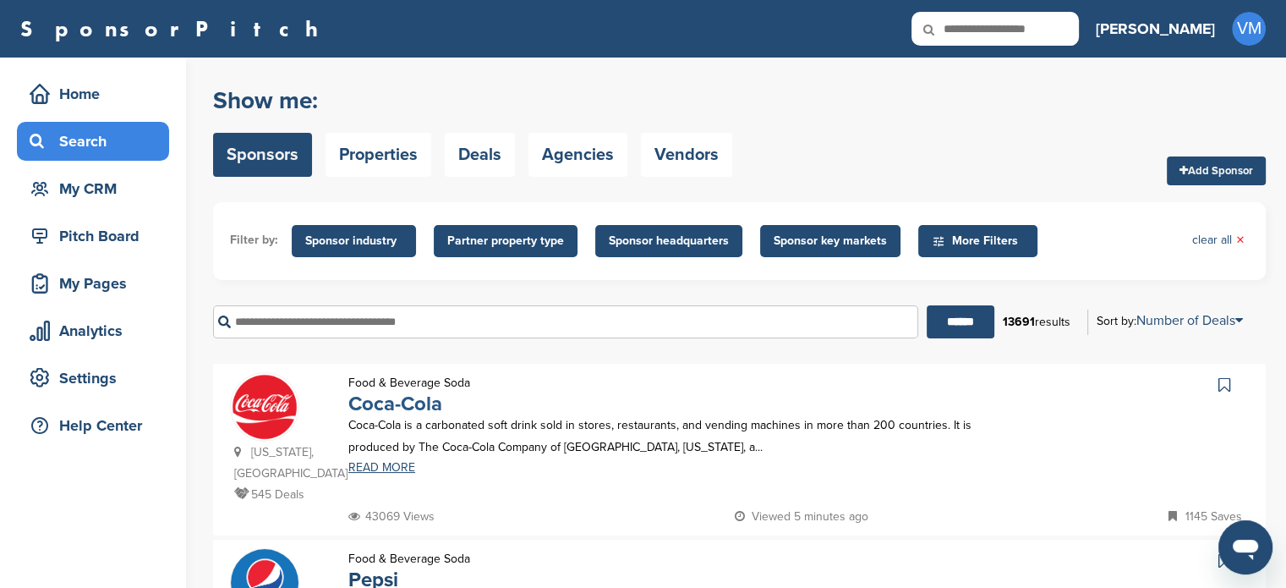
click at [402, 408] on link "Coca-Cola" at bounding box center [395, 403] width 94 height 25
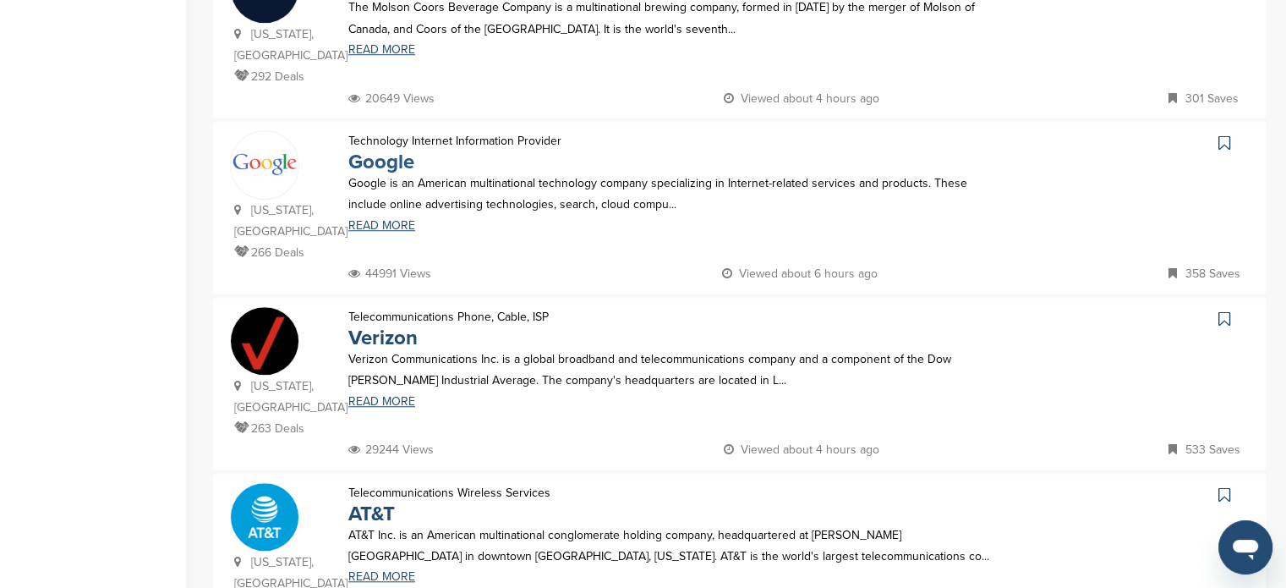
click at [365, 150] on link "Google" at bounding box center [381, 162] width 66 height 25
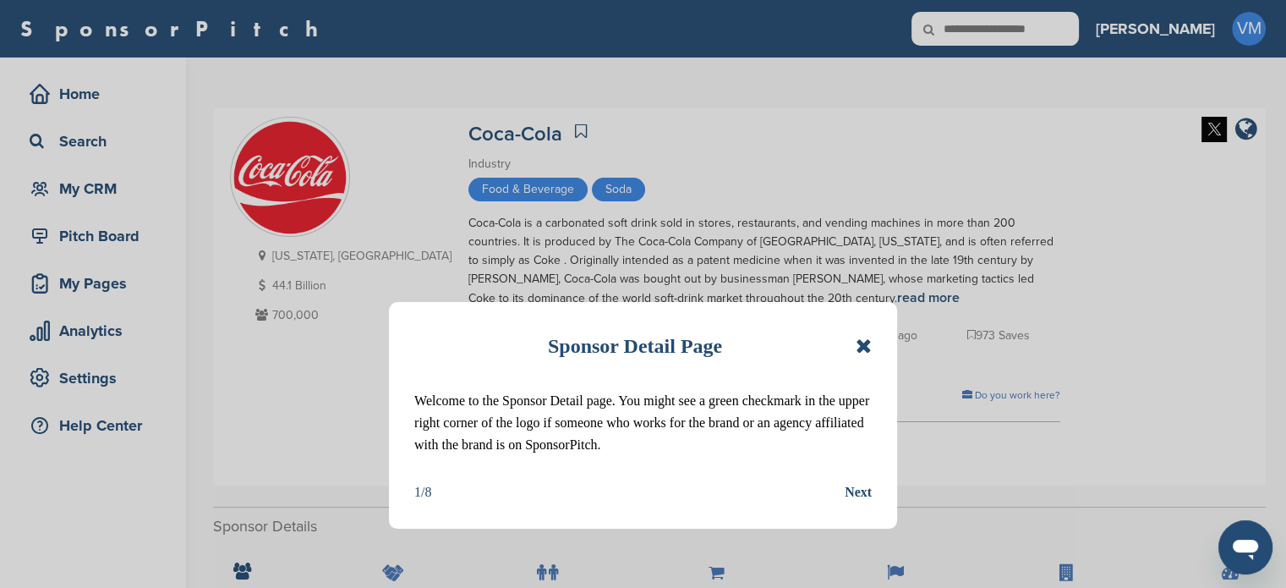
click at [862, 347] on icon at bounding box center [864, 346] width 16 height 20
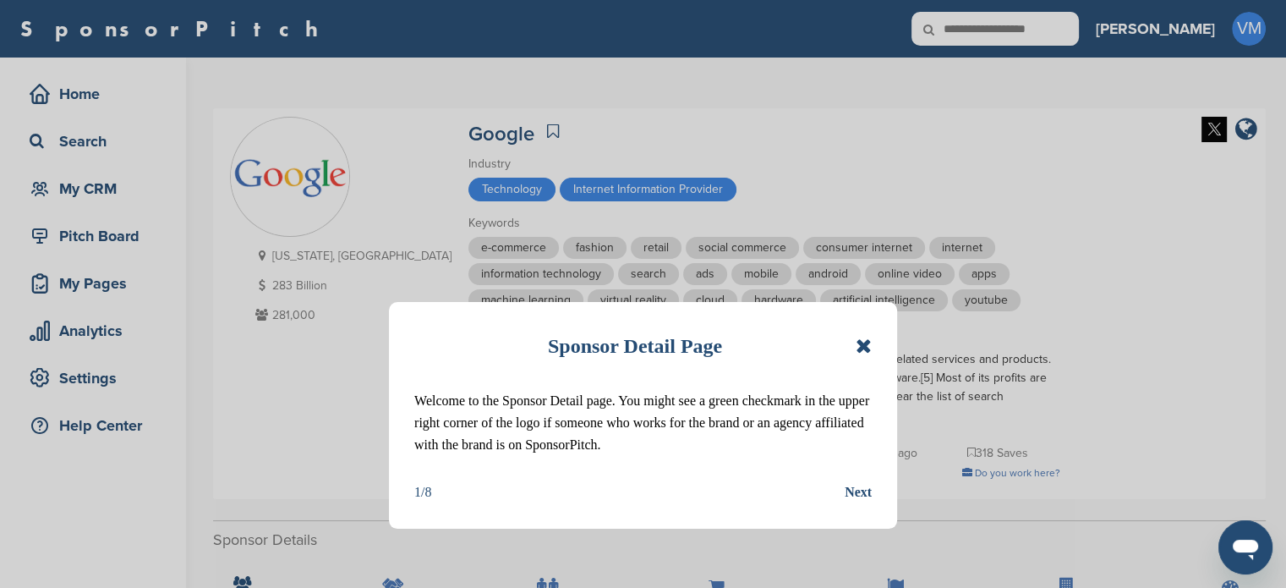
click at [858, 344] on icon at bounding box center [864, 346] width 16 height 20
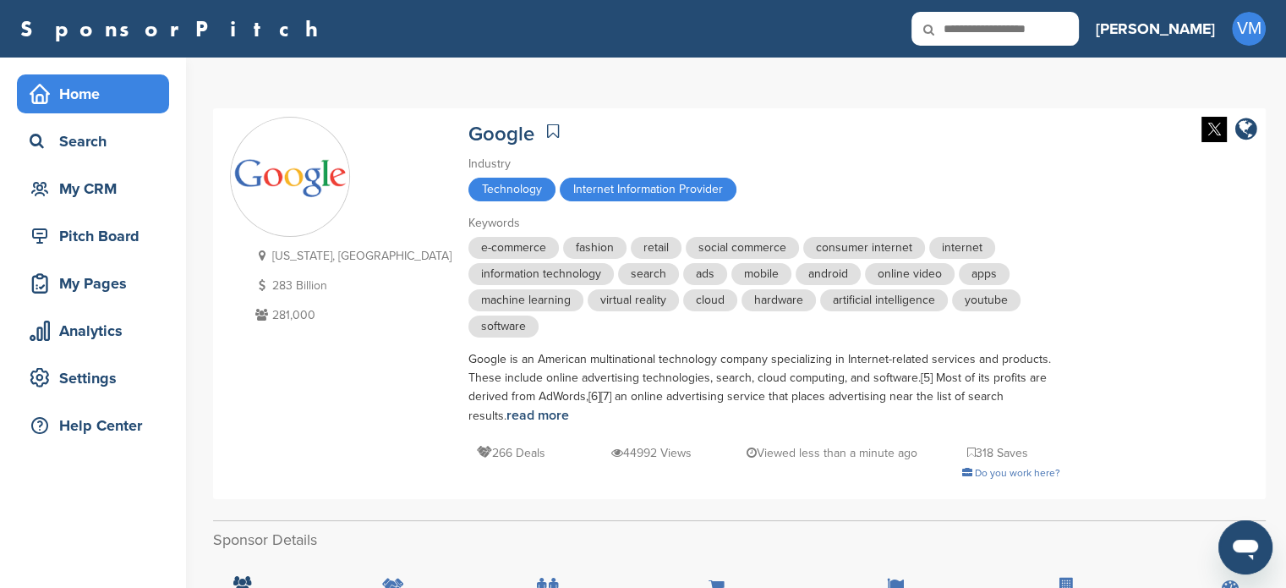
click at [104, 103] on div "Home" at bounding box center [97, 94] width 144 height 30
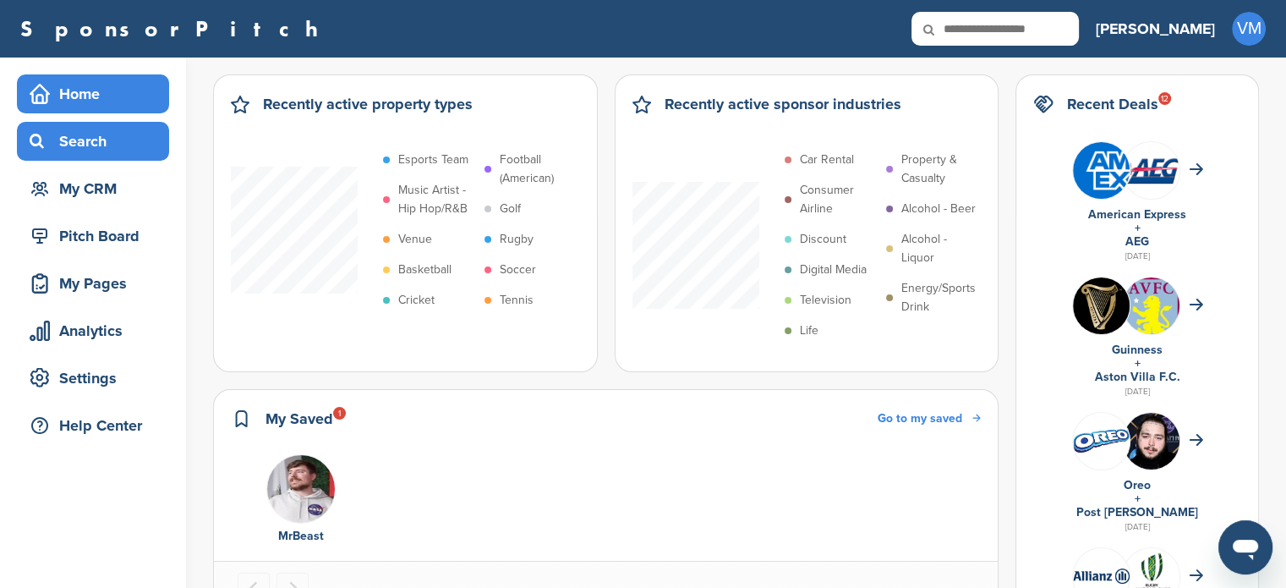
click at [101, 127] on div "Search" at bounding box center [97, 141] width 144 height 30
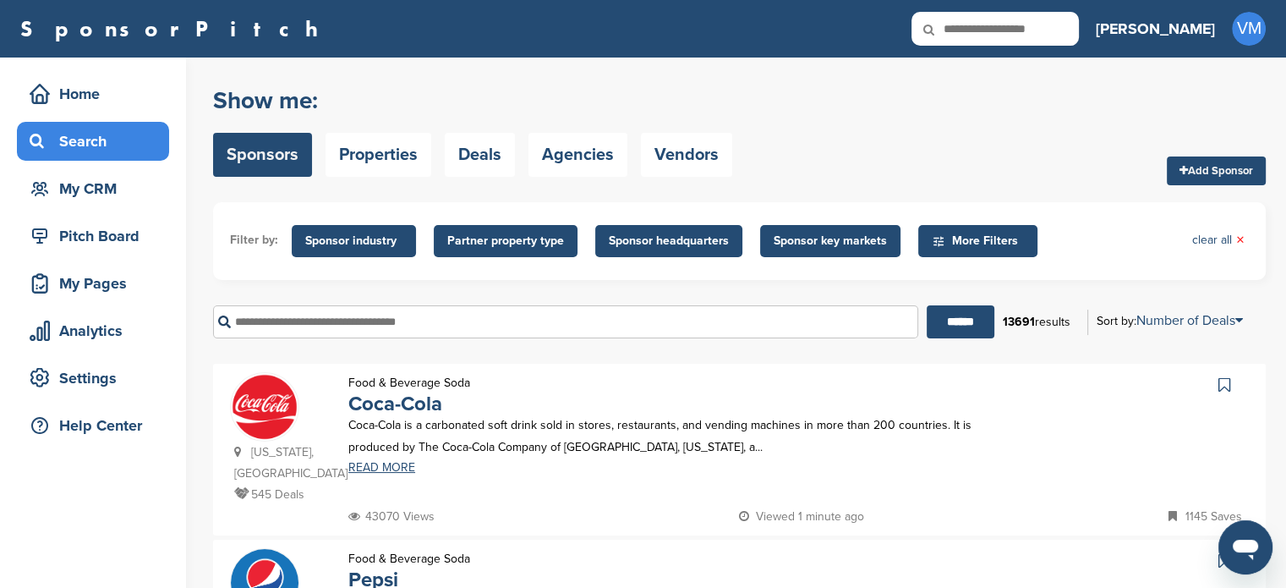
click at [382, 418] on p "Coca-Cola is a carbonated soft drink sold in stores, restaurants, and vending m…" at bounding box center [675, 435] width 654 height 42
click at [396, 396] on link "Coca-Cola" at bounding box center [395, 403] width 94 height 25
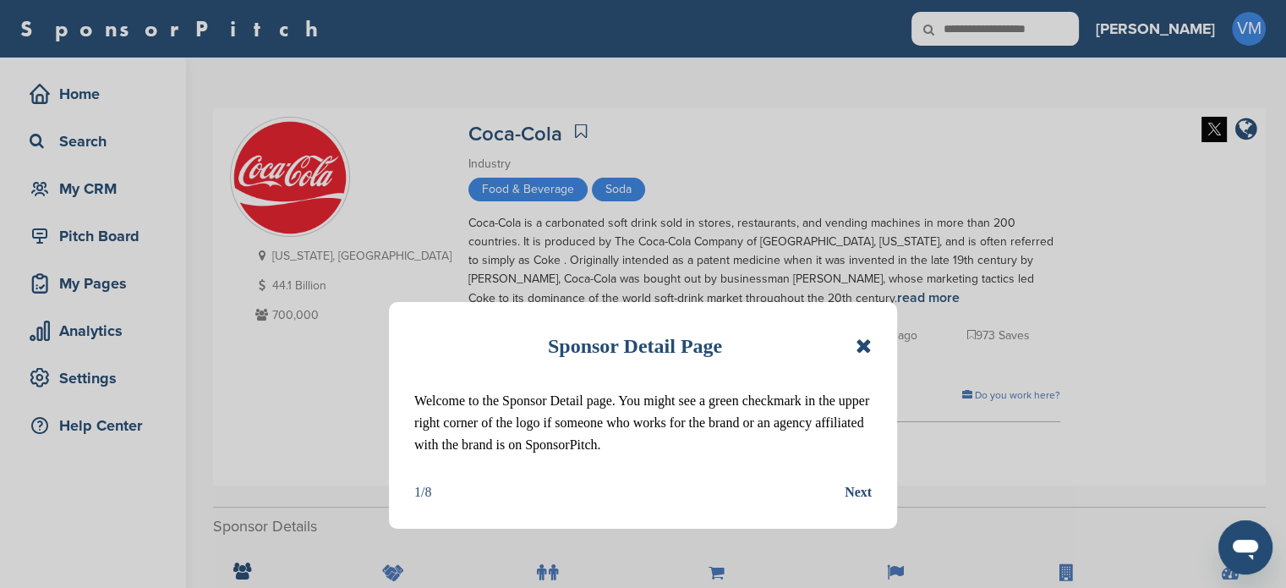
click at [864, 346] on icon at bounding box center [864, 346] width 16 height 20
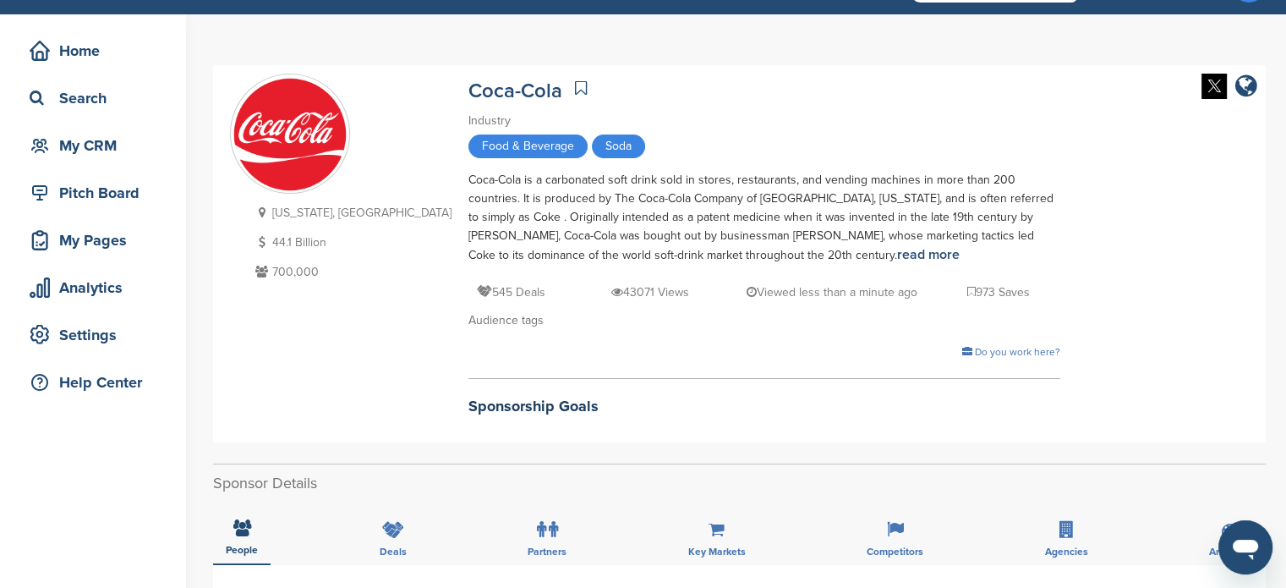
scroll to position [24, 0]
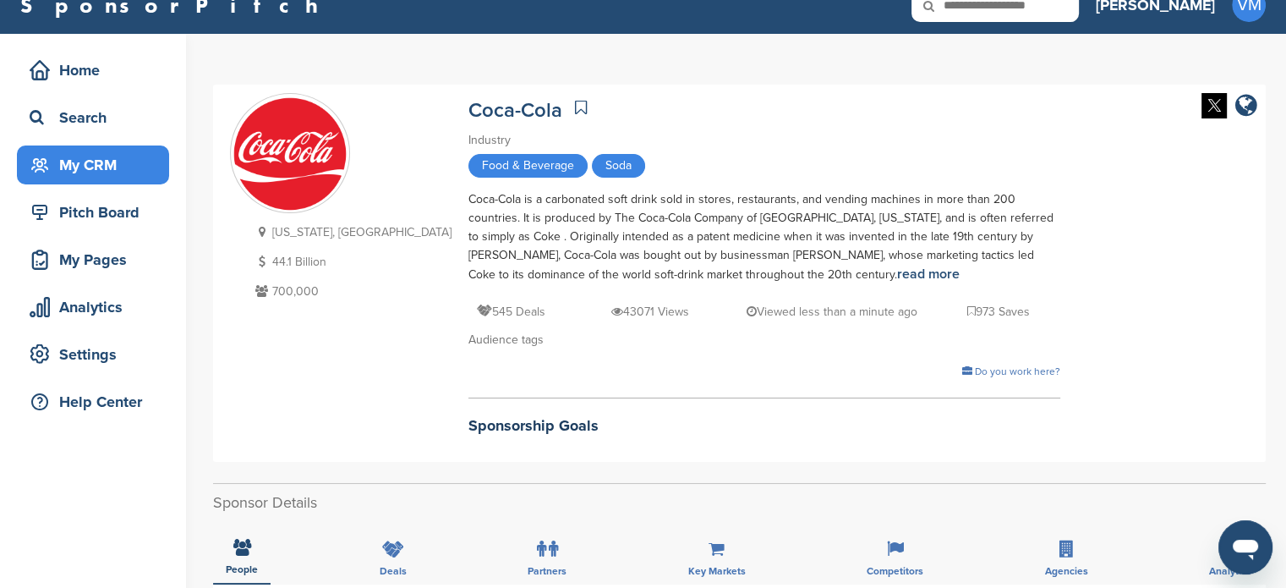
click at [79, 168] on div "My CRM" at bounding box center [97, 165] width 144 height 30
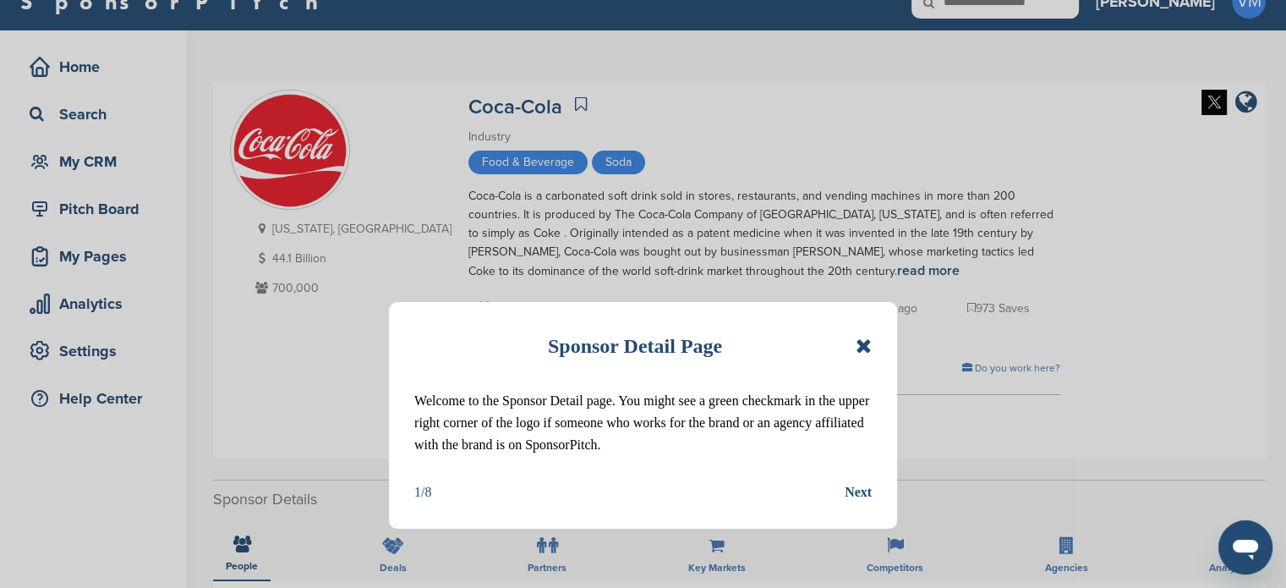
click at [859, 347] on icon at bounding box center [864, 346] width 16 height 20
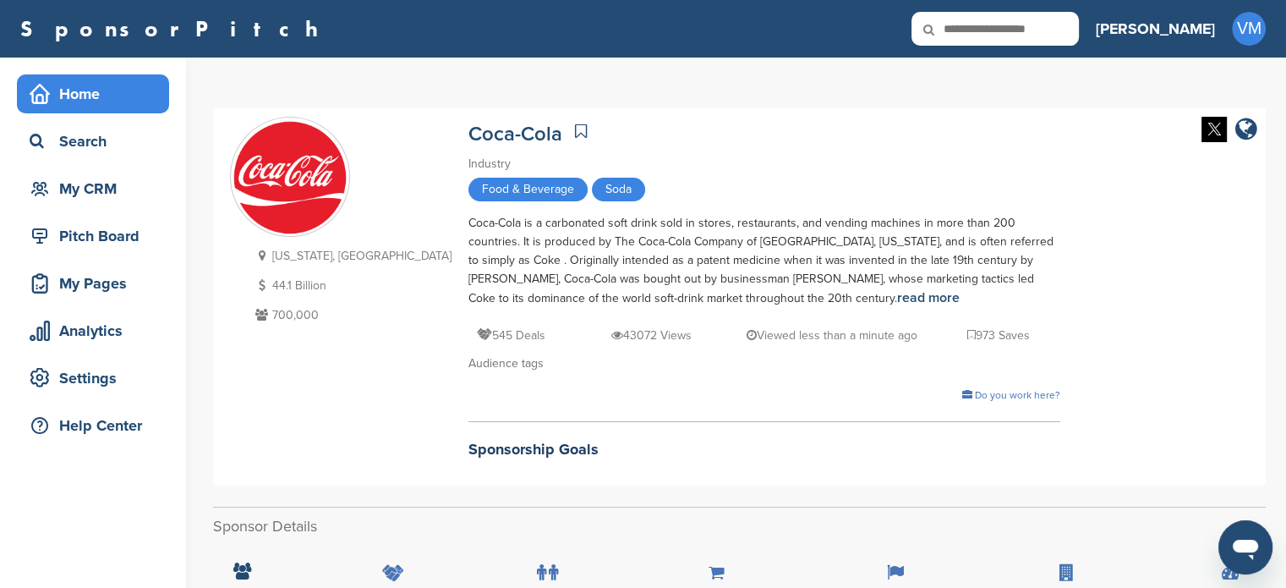
click at [81, 105] on div "Home" at bounding box center [97, 94] width 144 height 30
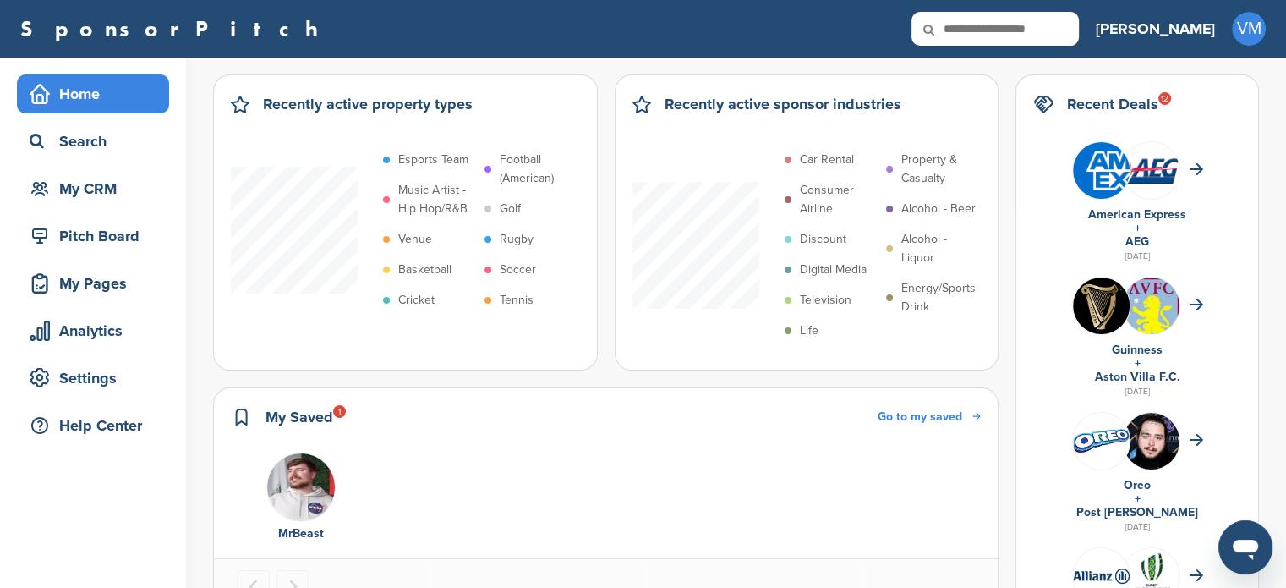
click at [71, 157] on div "Search" at bounding box center [93, 141] width 152 height 39
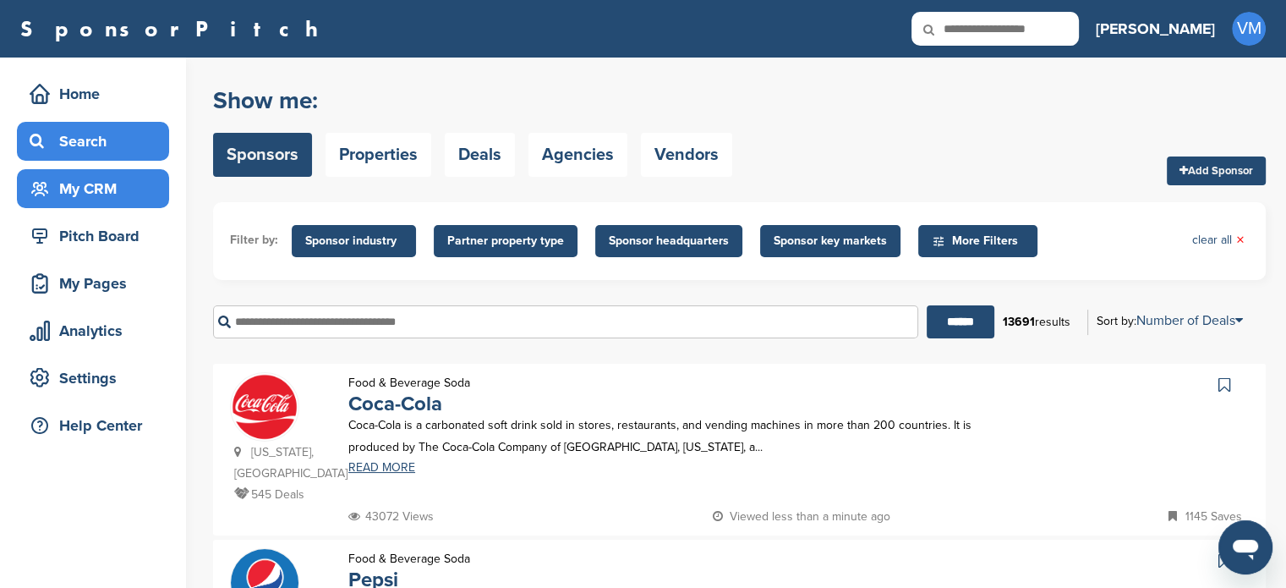
click at [108, 172] on div "My CRM" at bounding box center [93, 188] width 152 height 39
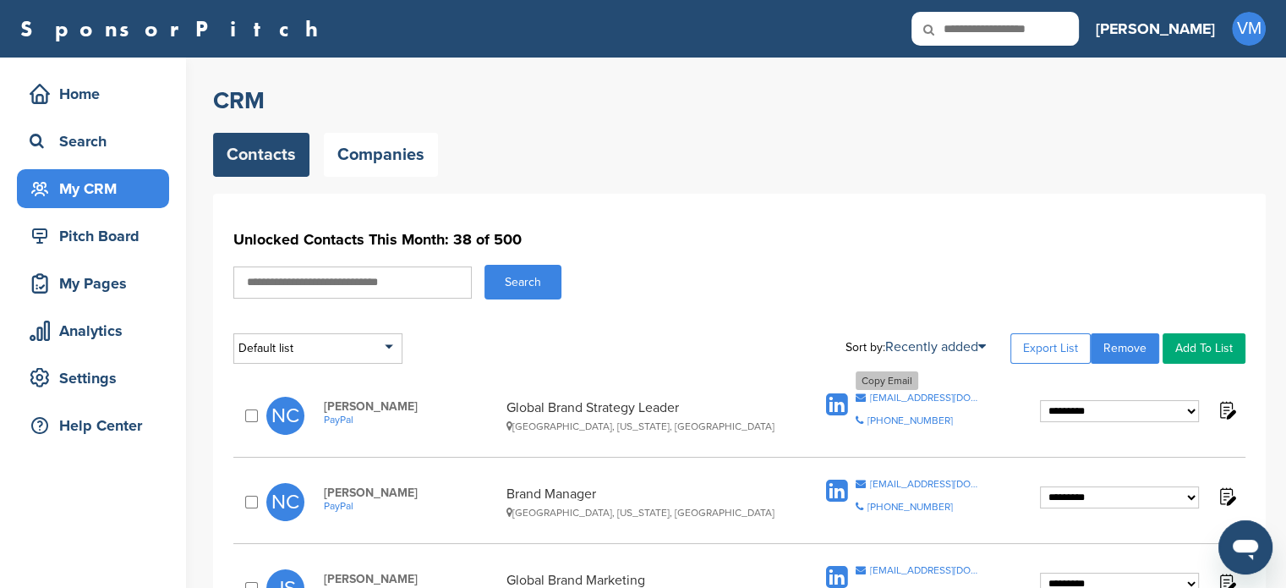
click at [894, 395] on div "ncillette@paypal.com" at bounding box center [926, 397] width 112 height 10
click at [86, 104] on div "Home" at bounding box center [97, 94] width 144 height 30
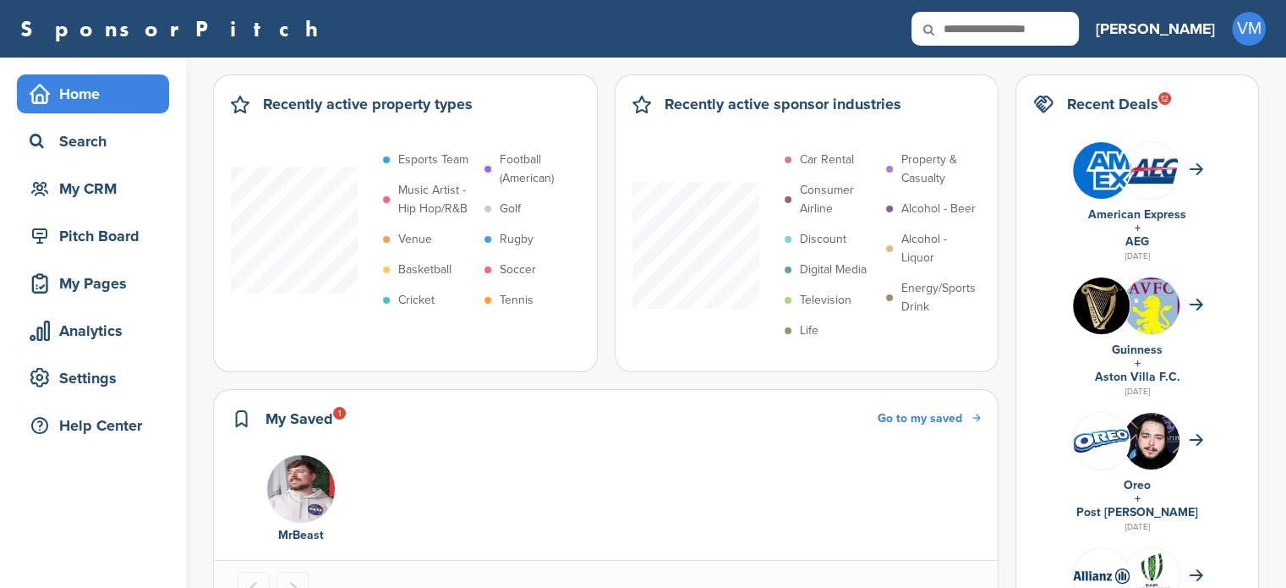
click at [49, 83] on div "Home" at bounding box center [97, 94] width 144 height 30
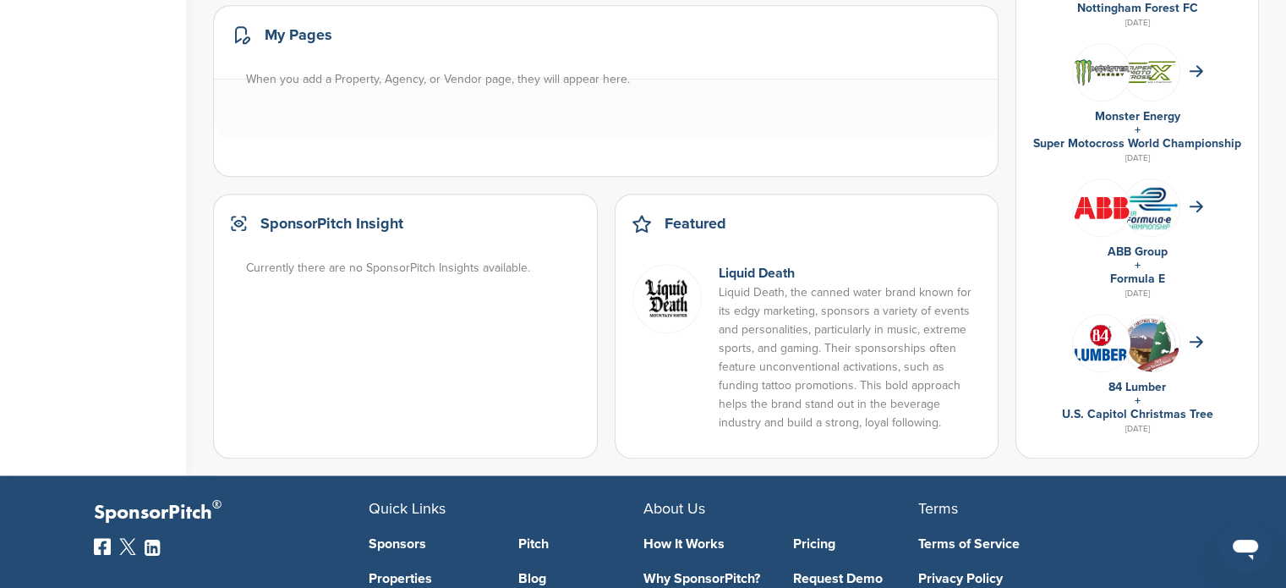
scroll to position [984, 0]
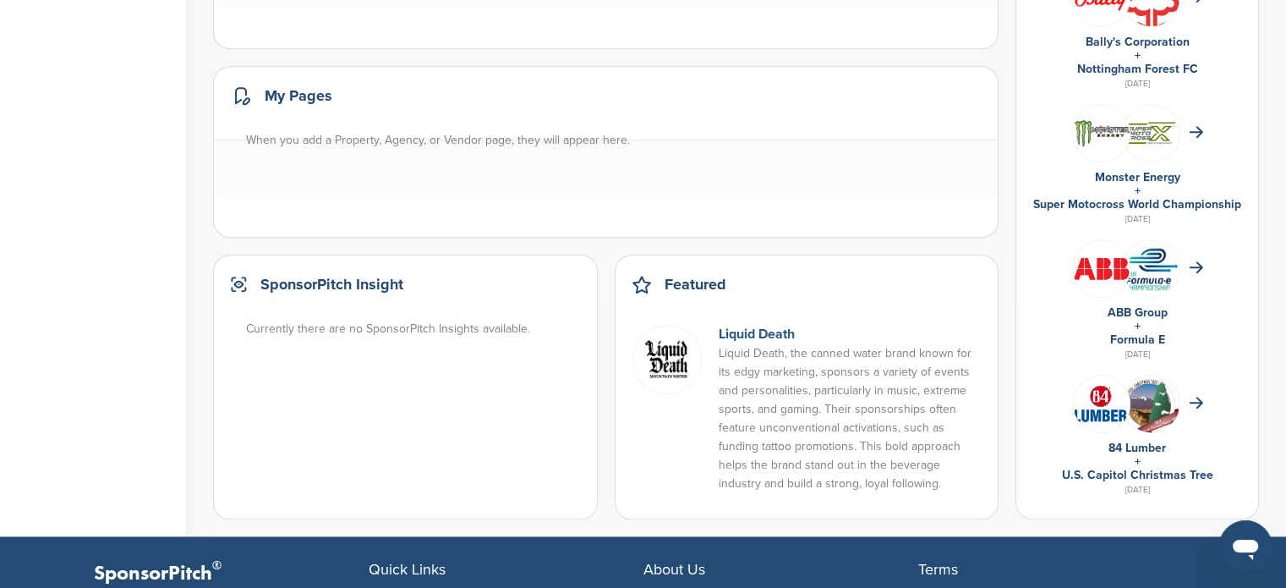
click at [744, 331] on link "Liquid Death" at bounding box center [757, 334] width 76 height 17
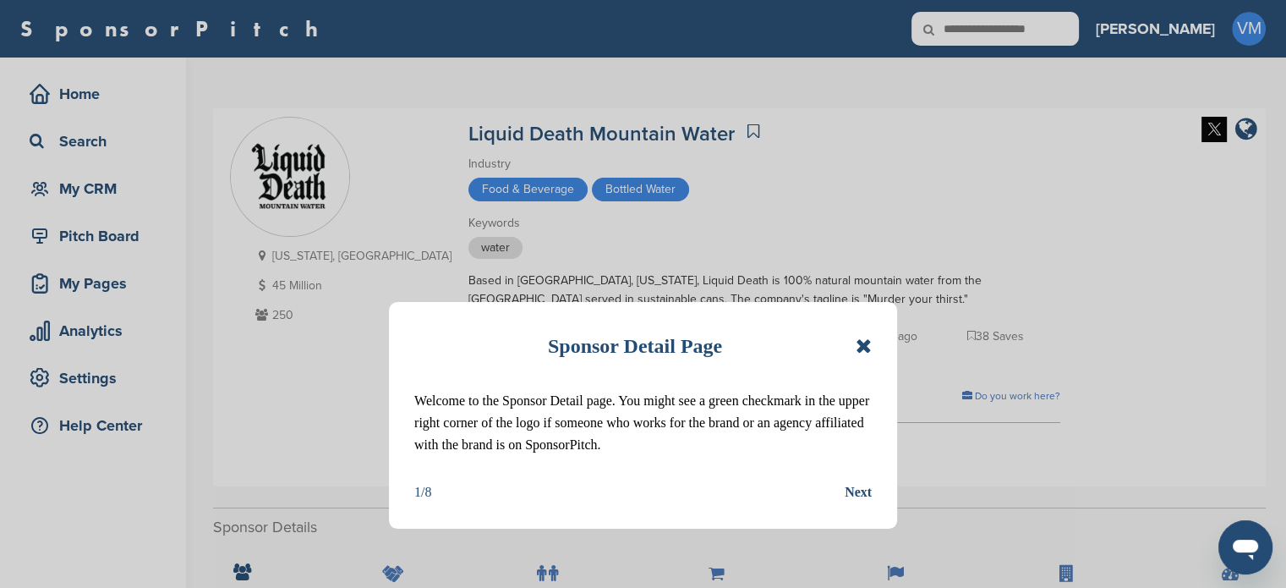
click at [869, 338] on icon at bounding box center [864, 346] width 16 height 20
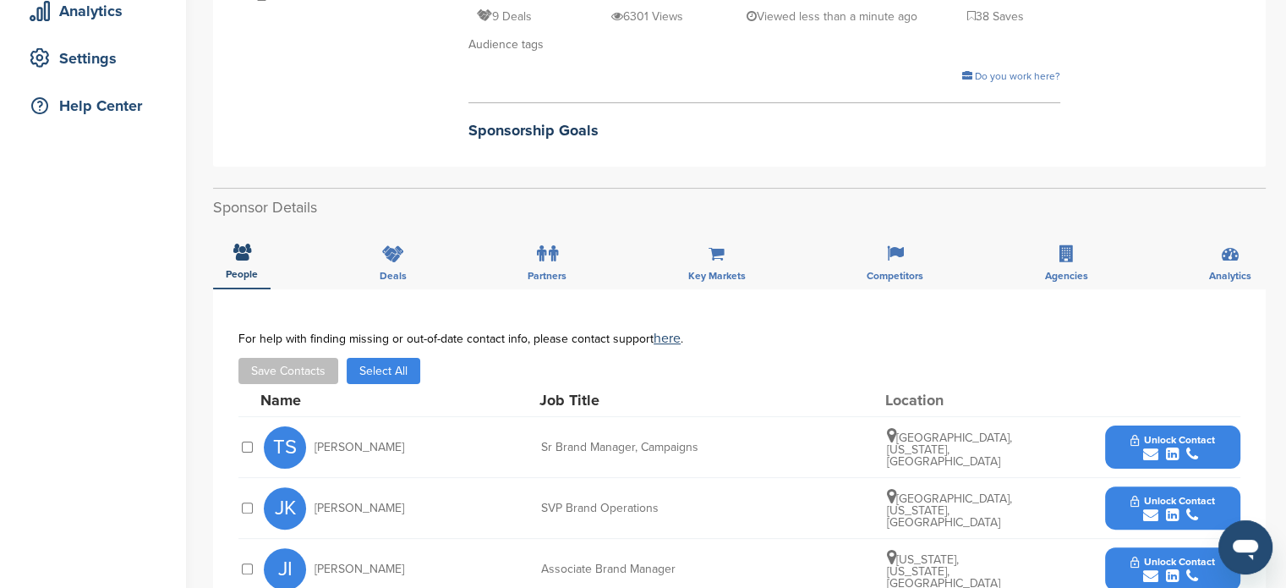
scroll to position [397, 0]
